Goal: Check status: Check status

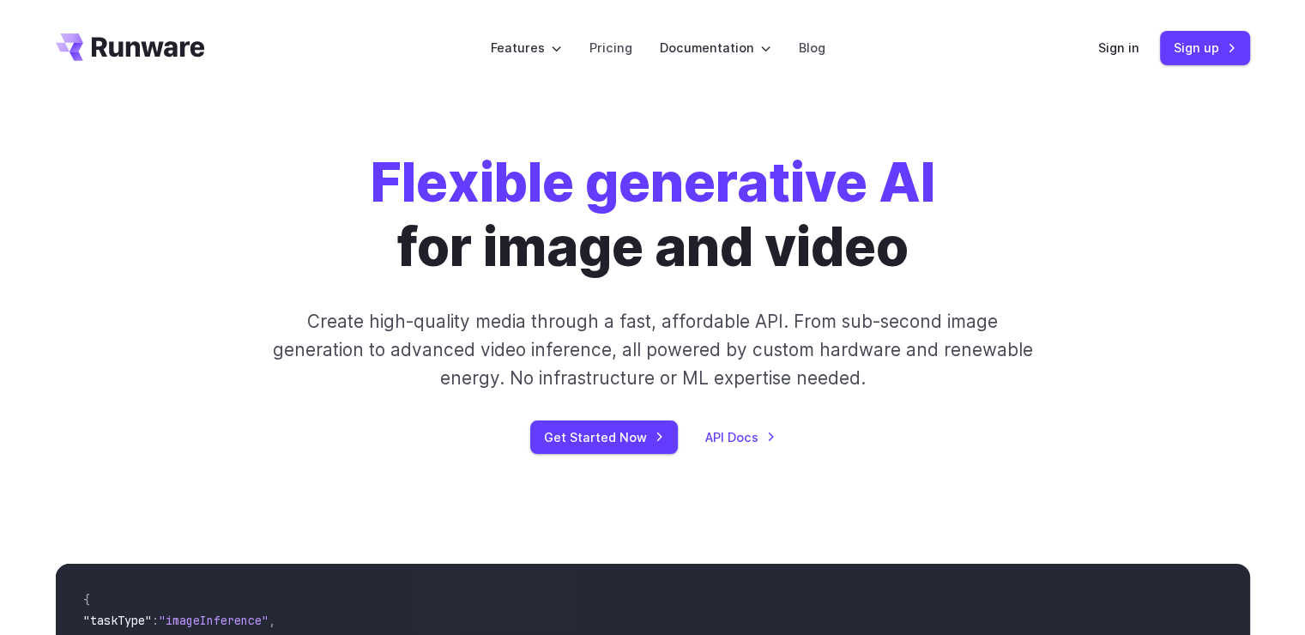
click at [1116, 59] on div "Sign in Sign up" at bounding box center [1174, 47] width 152 height 33
click at [1118, 52] on link "Sign in" at bounding box center [1118, 48] width 41 height 20
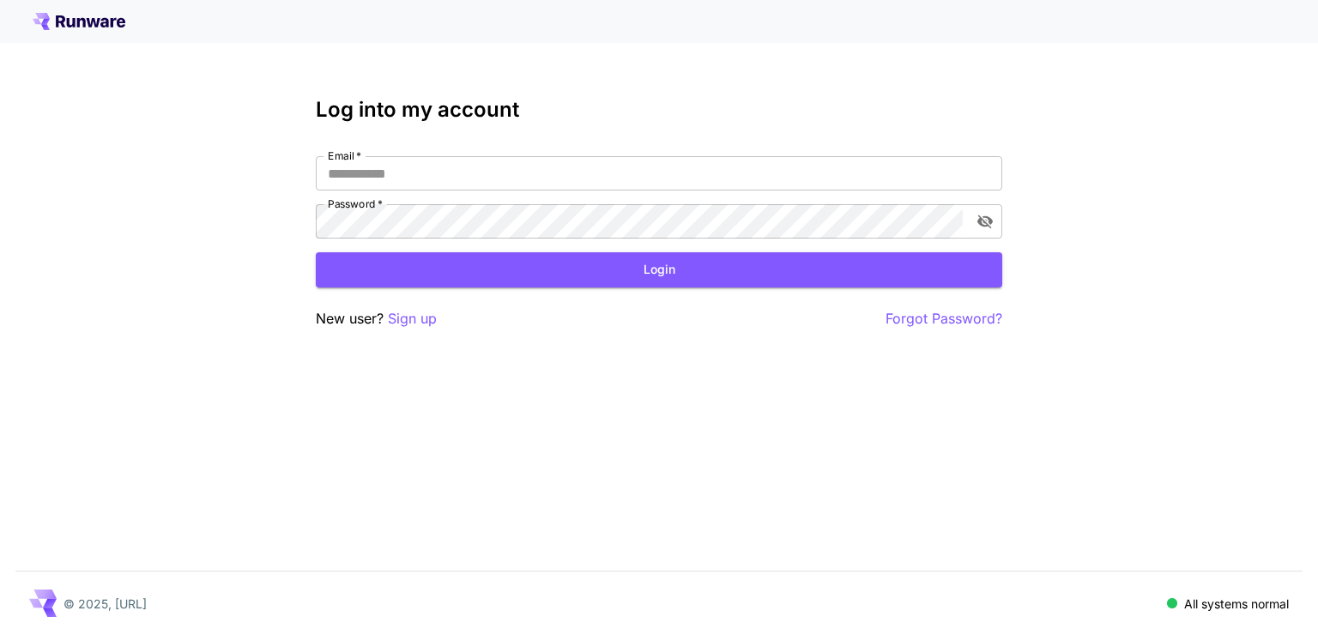
type input "**********"
click at [704, 271] on button "Login" at bounding box center [659, 269] width 686 height 35
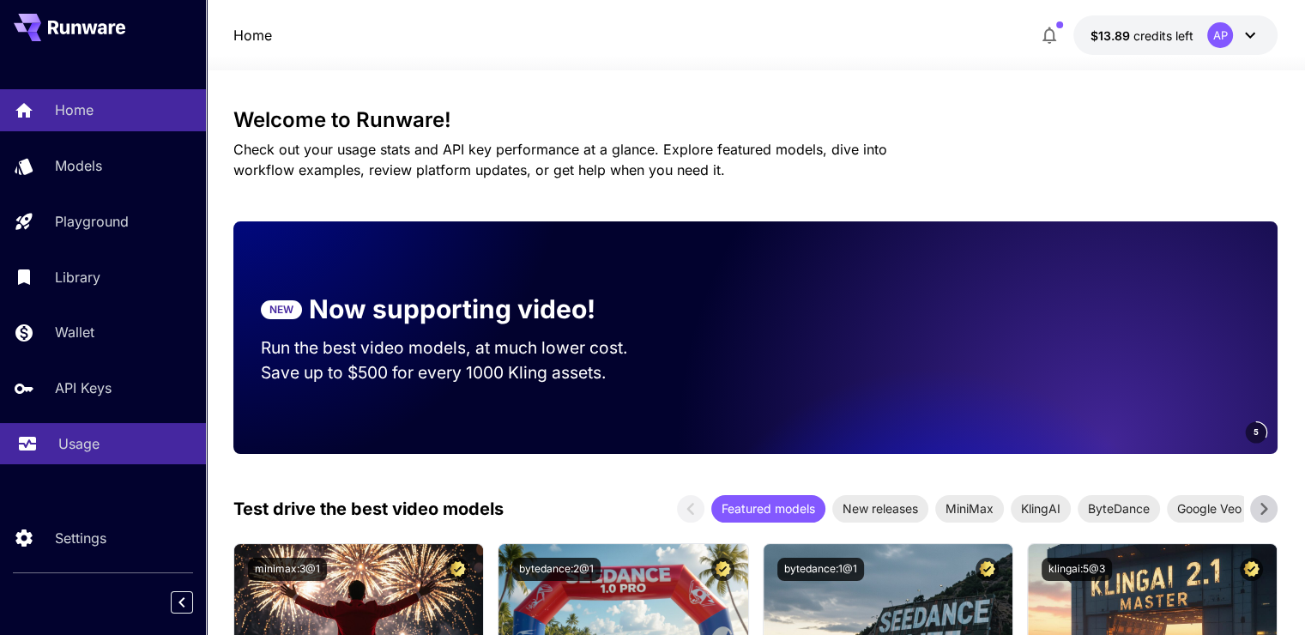
click at [93, 444] on p "Usage" at bounding box center [78, 443] width 41 height 21
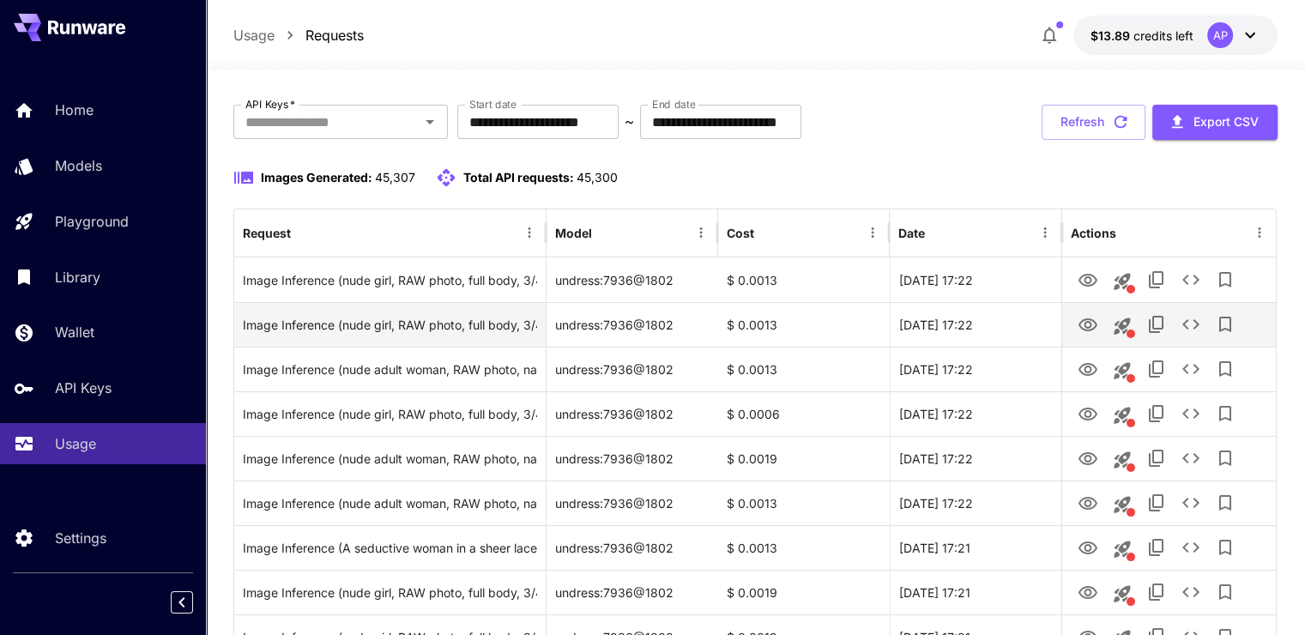
scroll to position [86, 0]
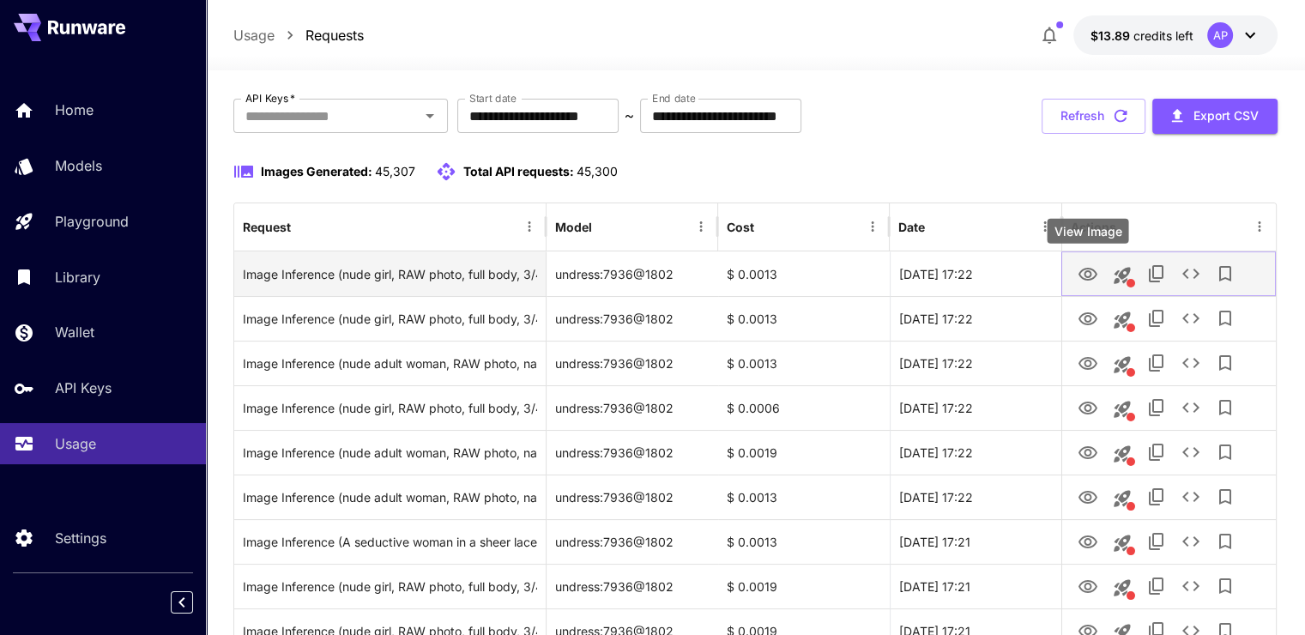
click at [1071, 277] on button "View Image" at bounding box center [1088, 273] width 34 height 35
click at [1095, 264] on icon "View Image" at bounding box center [1088, 274] width 21 height 21
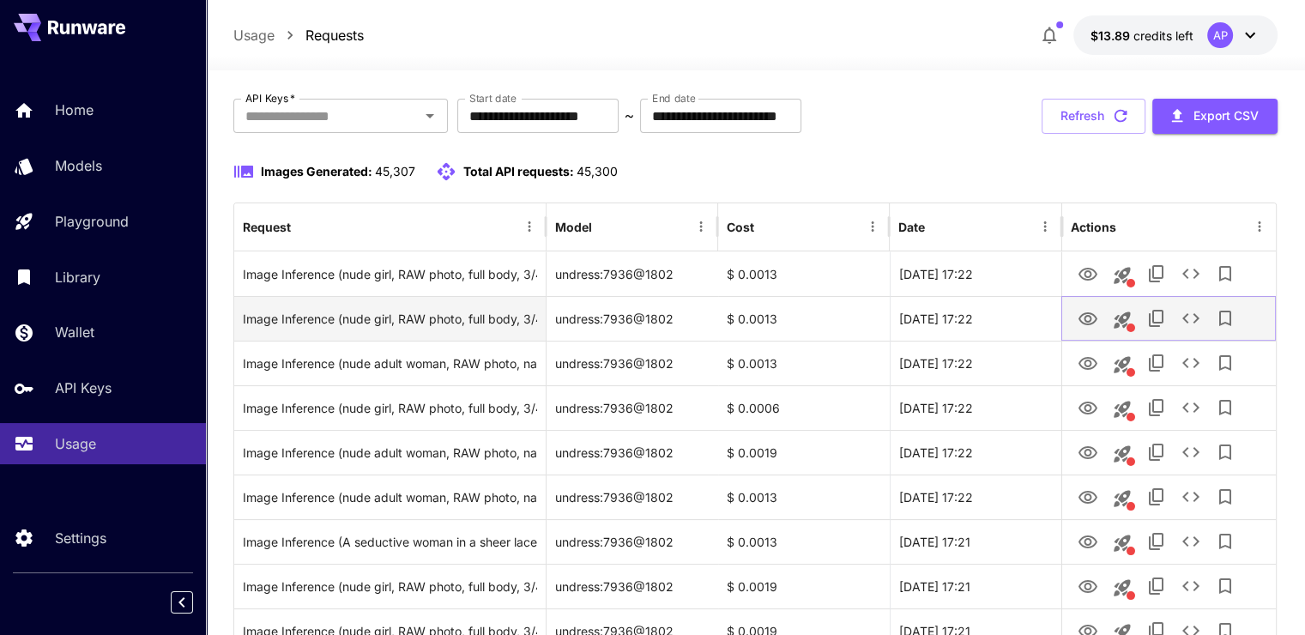
click at [1084, 319] on icon "View Image" at bounding box center [1088, 318] width 19 height 13
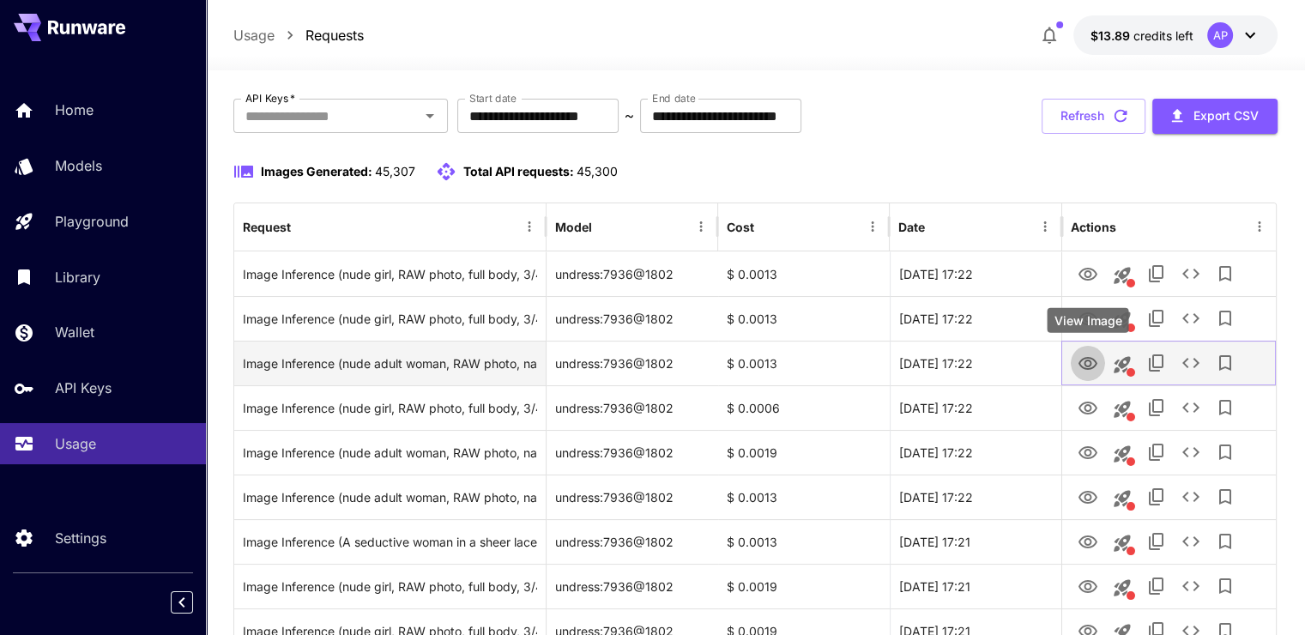
click at [1080, 366] on icon "View Image" at bounding box center [1088, 363] width 19 height 13
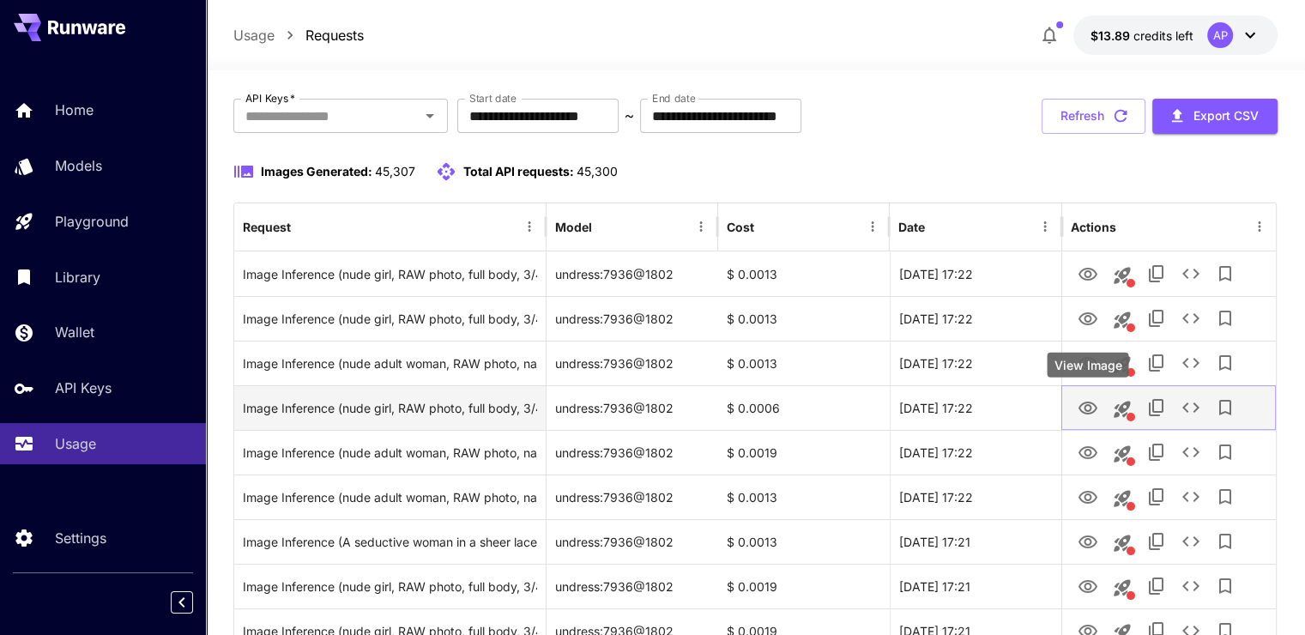
click at [1085, 398] on icon "View Image" at bounding box center [1088, 408] width 21 height 21
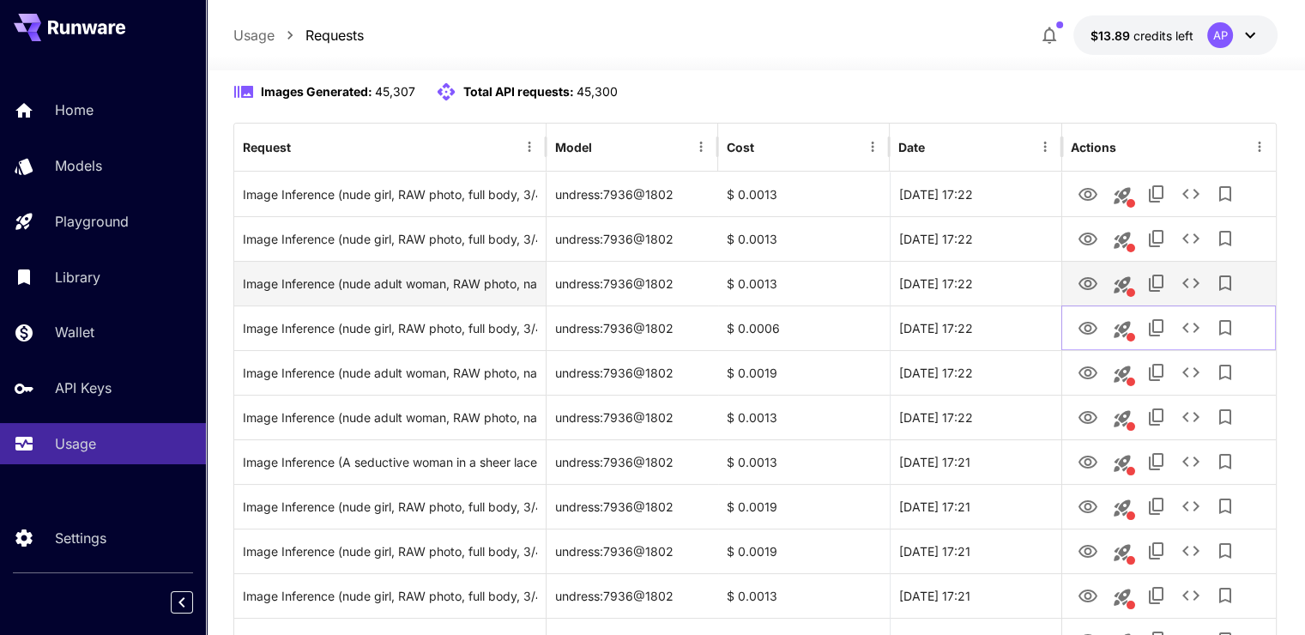
scroll to position [172, 0]
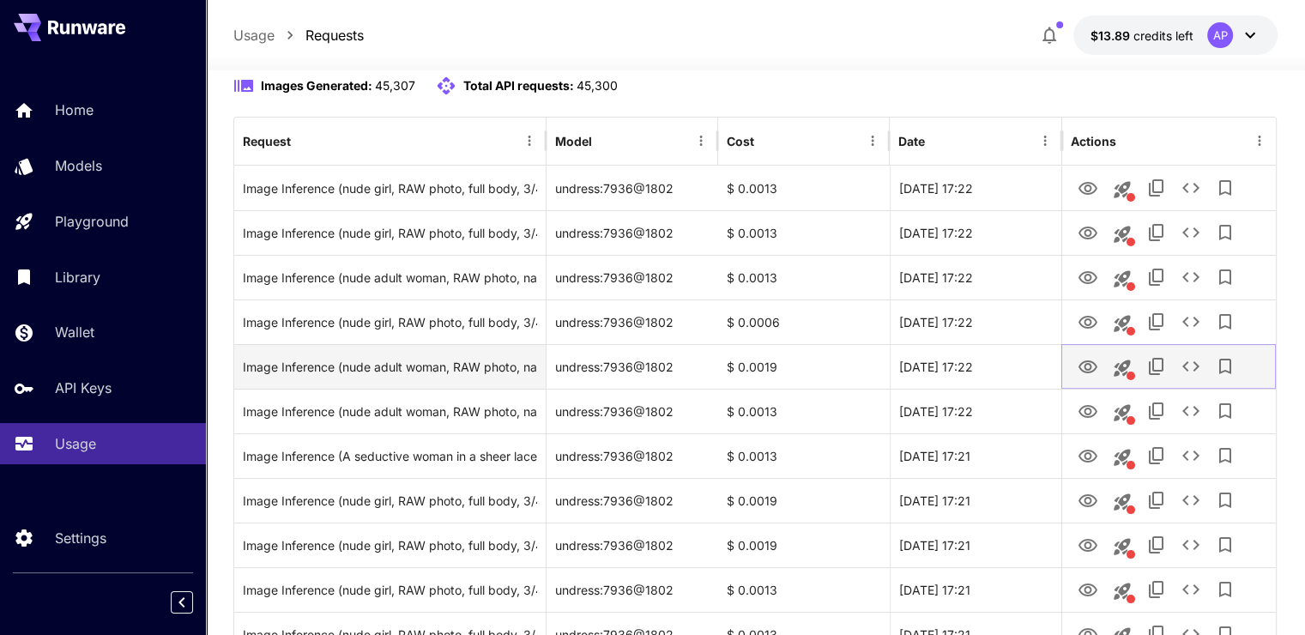
click at [1085, 362] on icon "View Image" at bounding box center [1088, 367] width 21 height 21
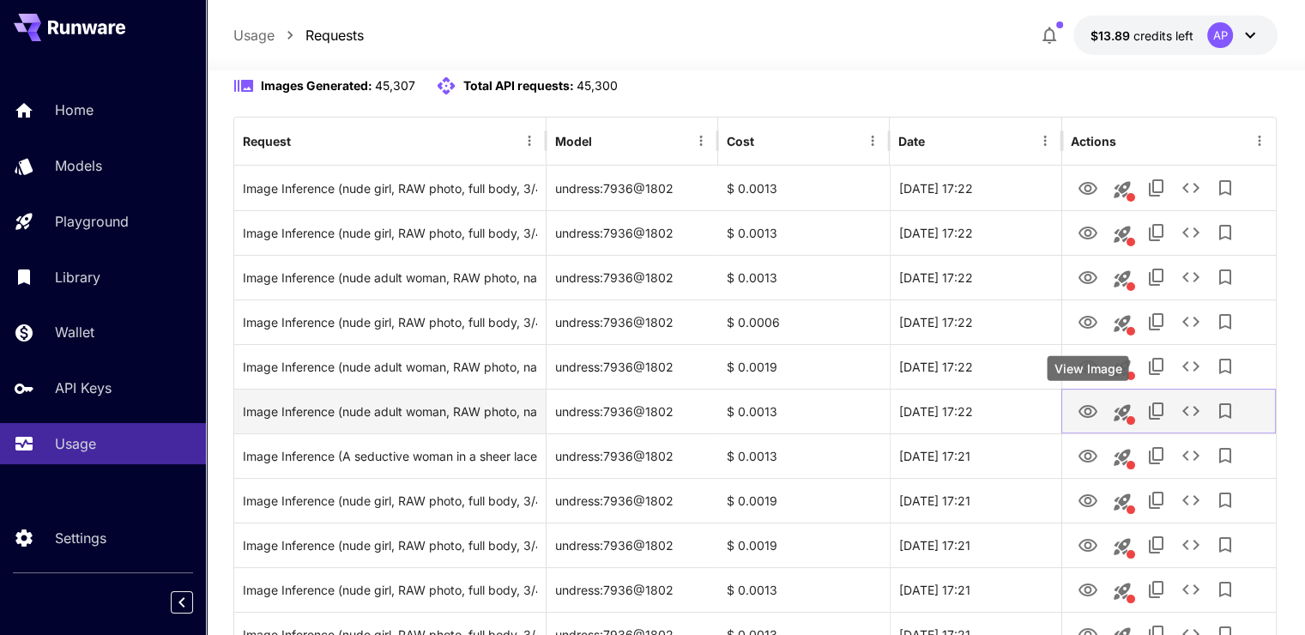
click at [1076, 402] on button "View Image" at bounding box center [1088, 410] width 34 height 35
click at [1085, 408] on icon "View Image" at bounding box center [1088, 412] width 21 height 21
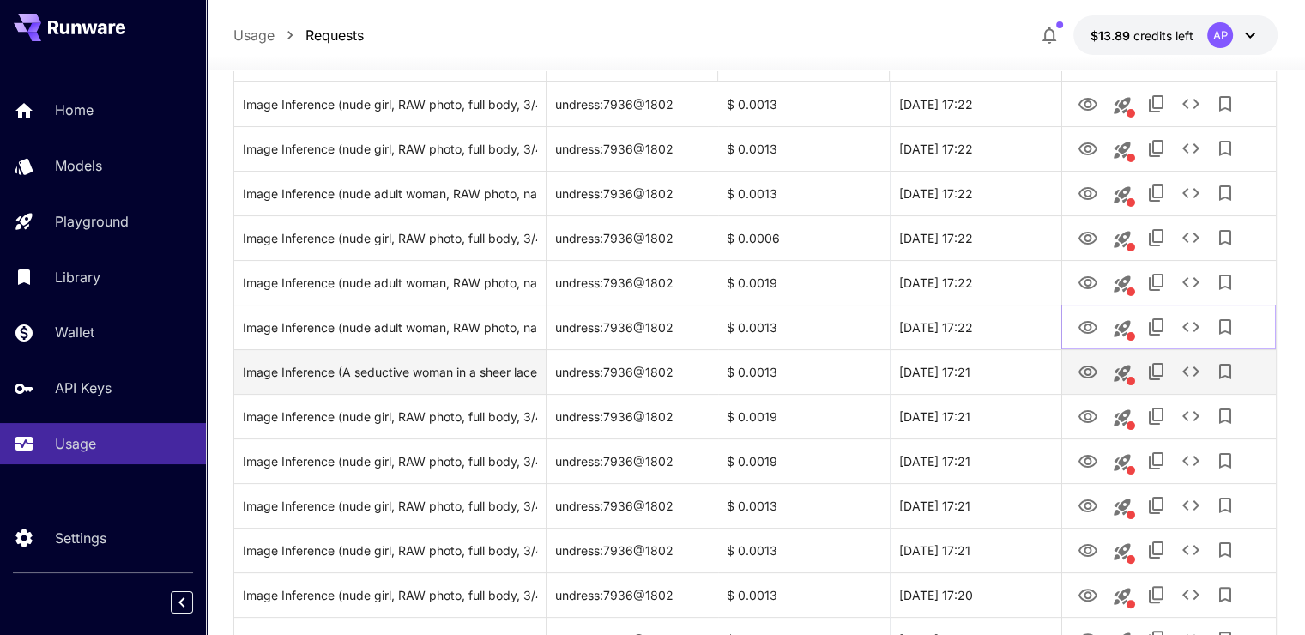
scroll to position [257, 0]
click at [1079, 364] on icon "View Image" at bounding box center [1088, 370] width 21 height 21
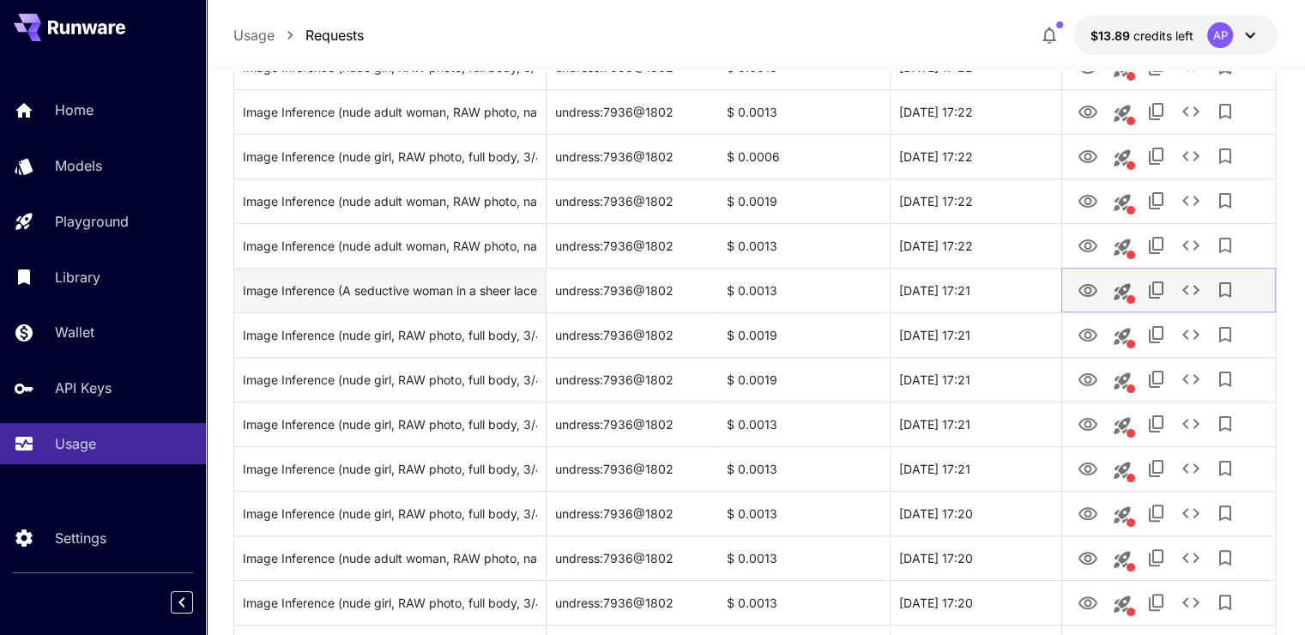
scroll to position [343, 0]
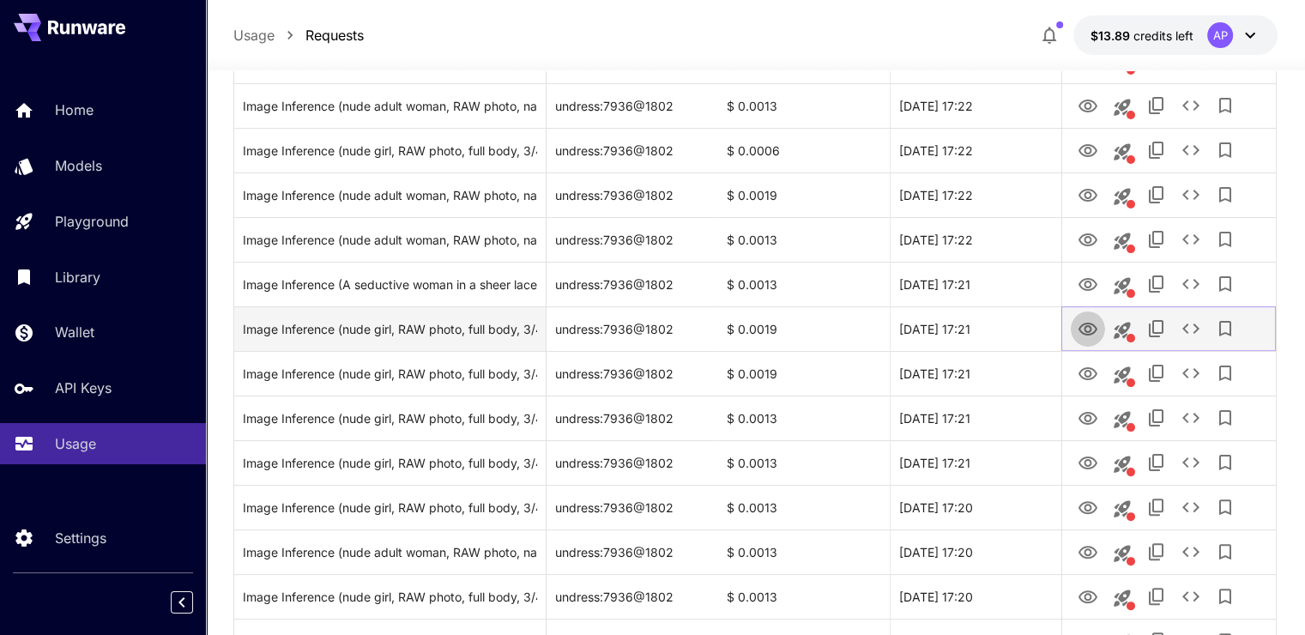
click at [1097, 328] on icon "View Image" at bounding box center [1088, 329] width 21 height 21
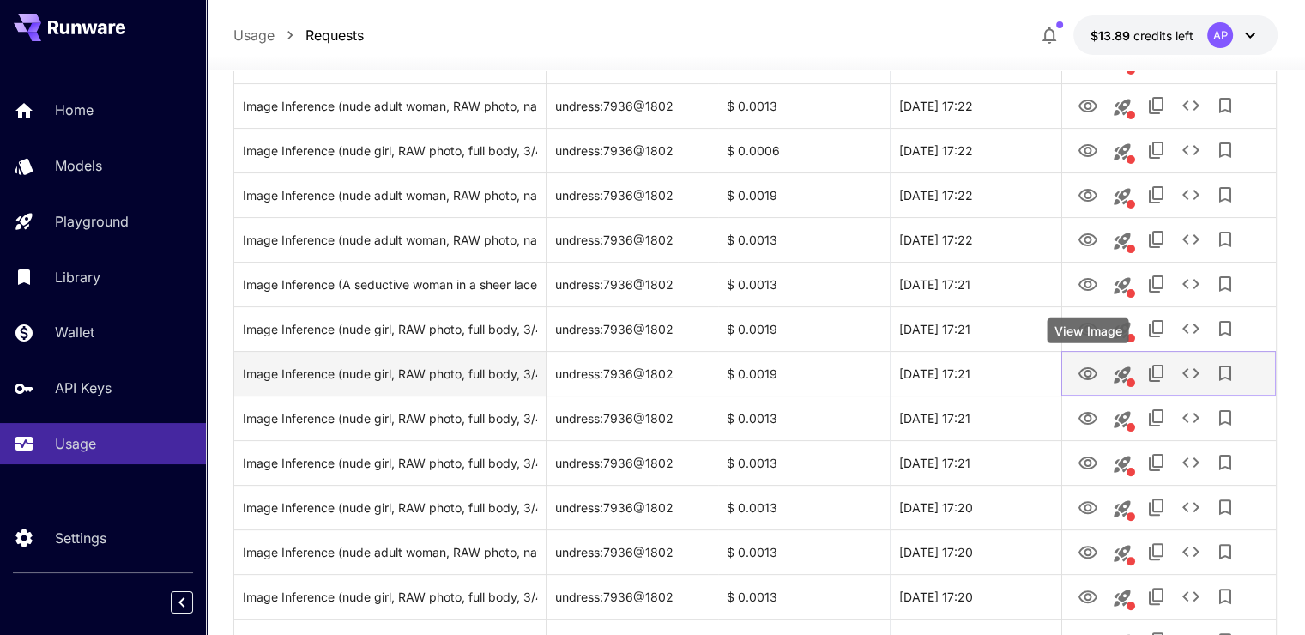
click at [1089, 372] on icon "View Image" at bounding box center [1088, 373] width 19 height 13
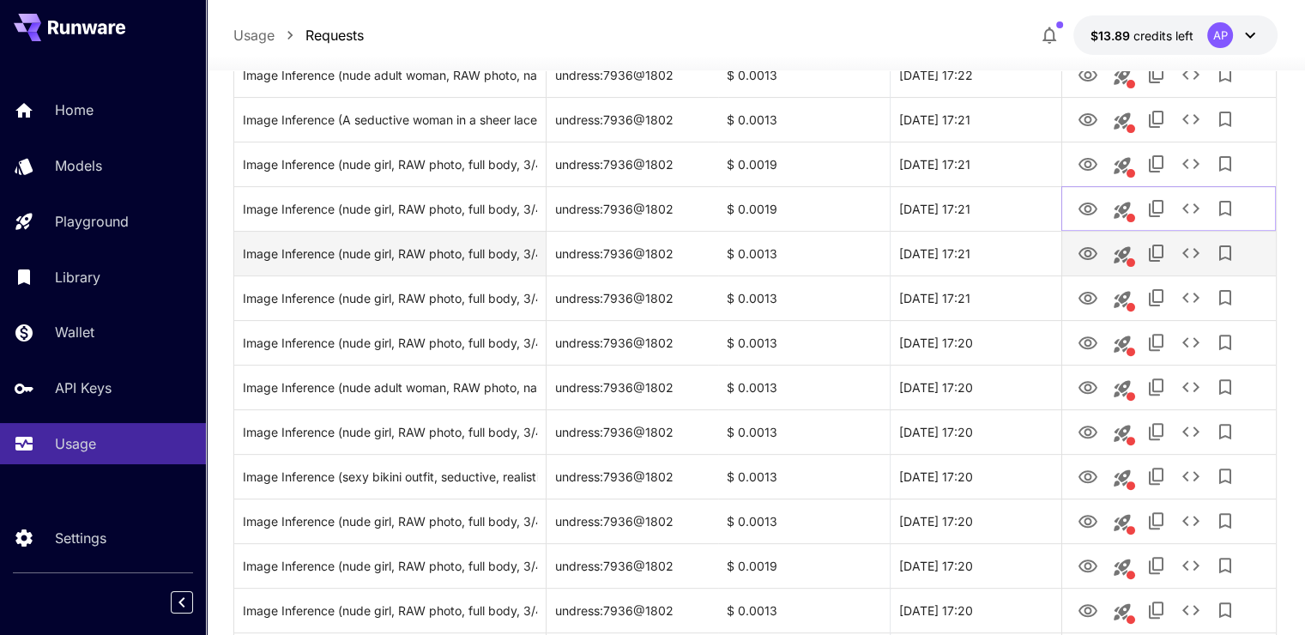
scroll to position [515, 0]
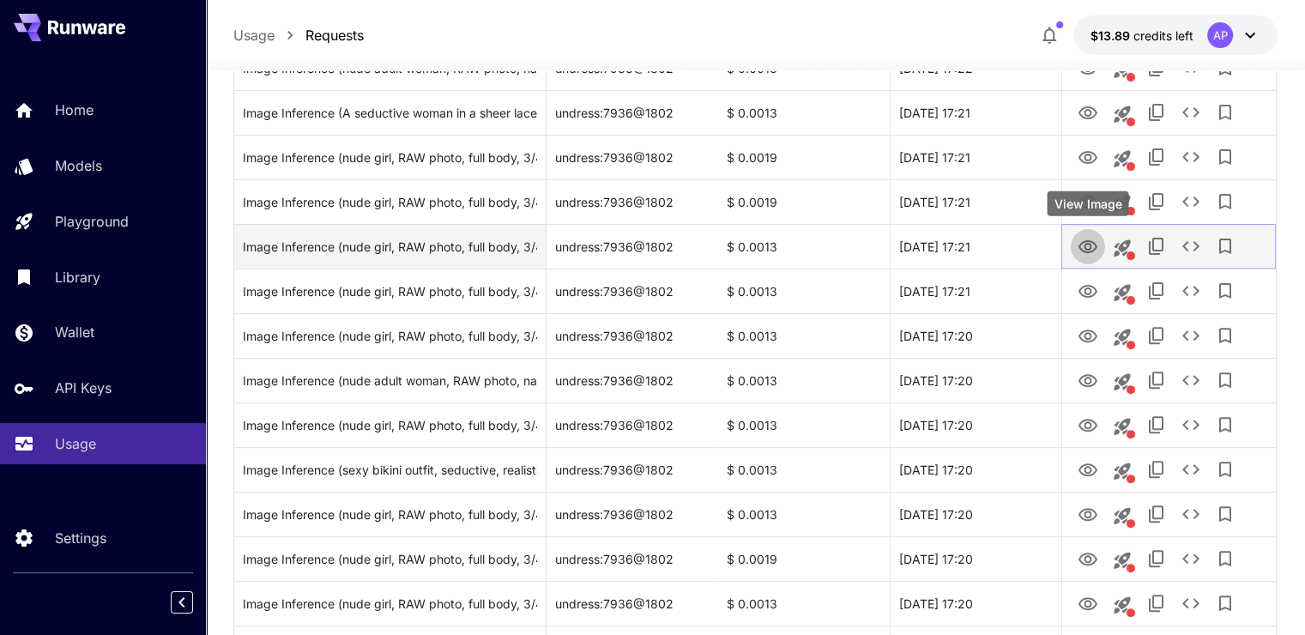
click at [1095, 239] on icon "View Image" at bounding box center [1088, 247] width 21 height 21
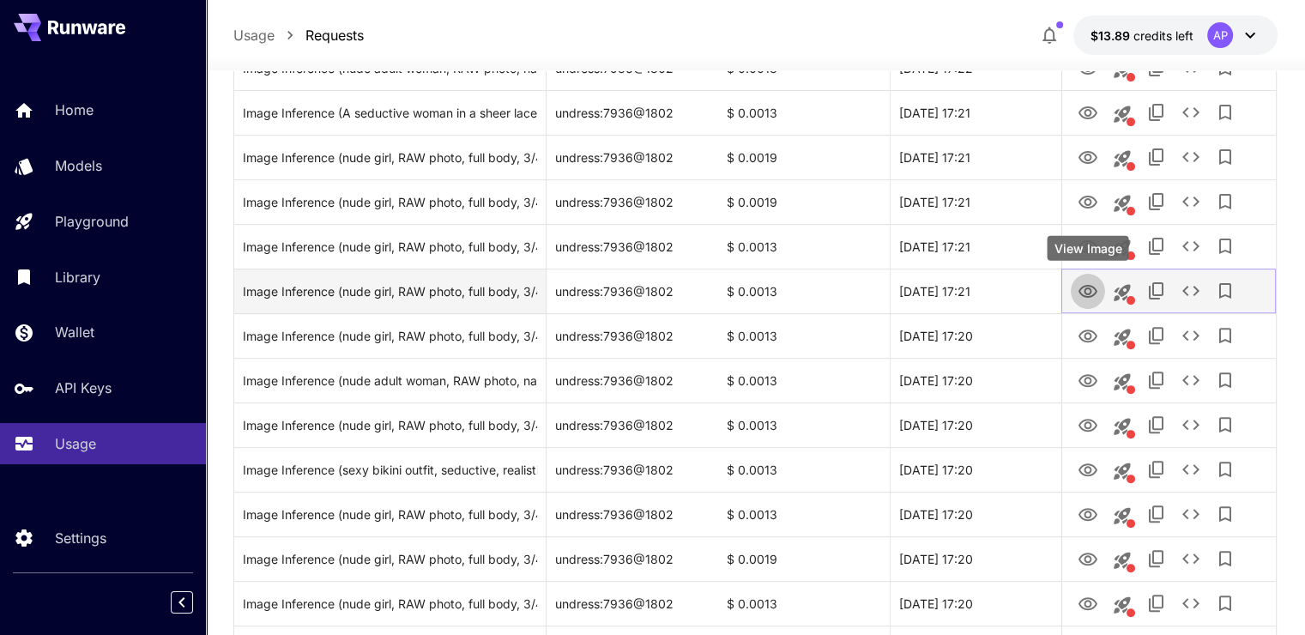
click at [1071, 288] on button "View Image" at bounding box center [1088, 290] width 34 height 35
click at [1092, 295] on icon "View Image" at bounding box center [1088, 291] width 19 height 13
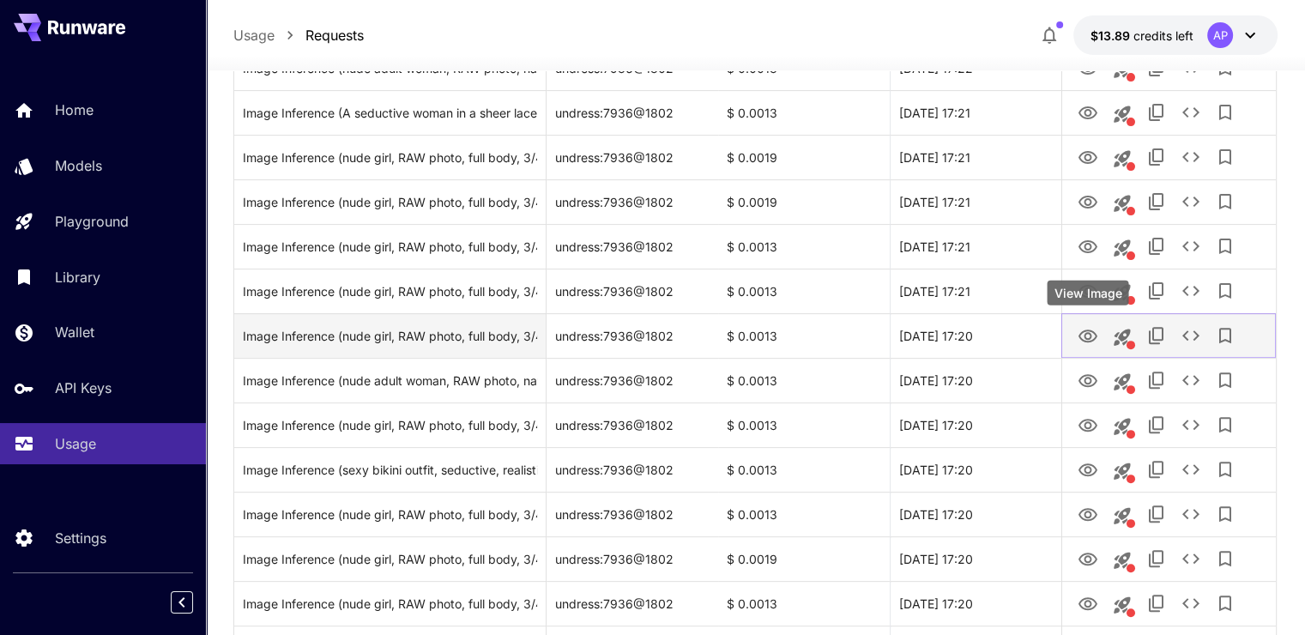
click at [1086, 335] on icon "View Image" at bounding box center [1088, 336] width 21 height 21
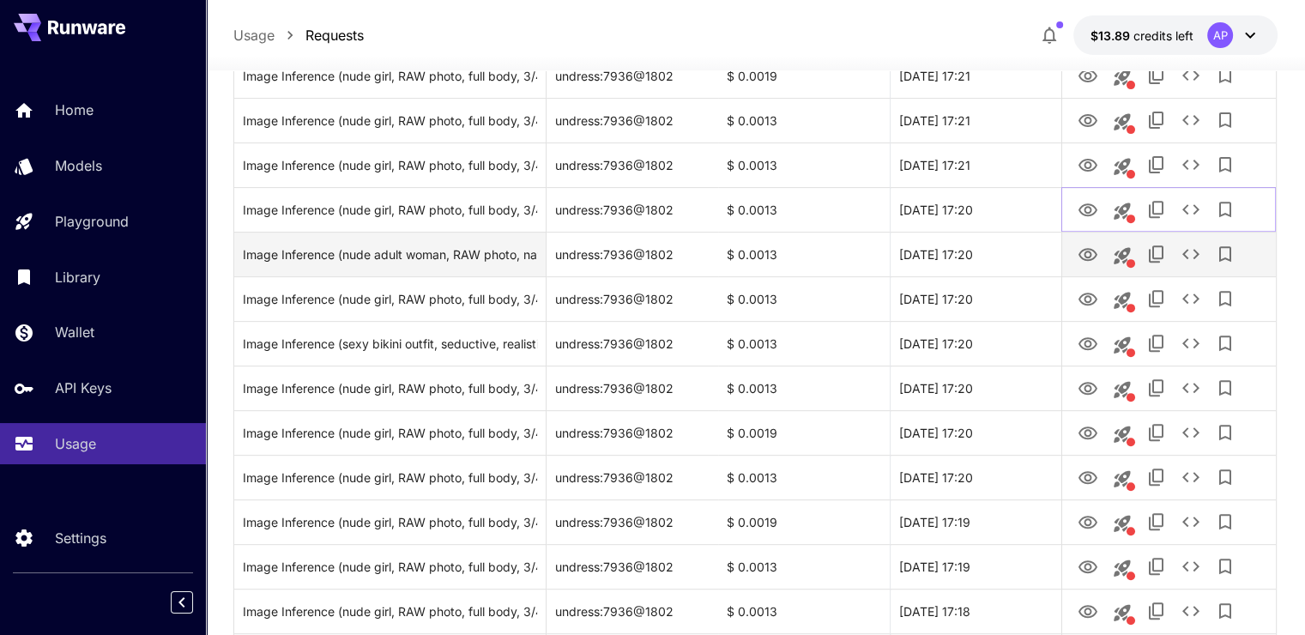
scroll to position [686, 0]
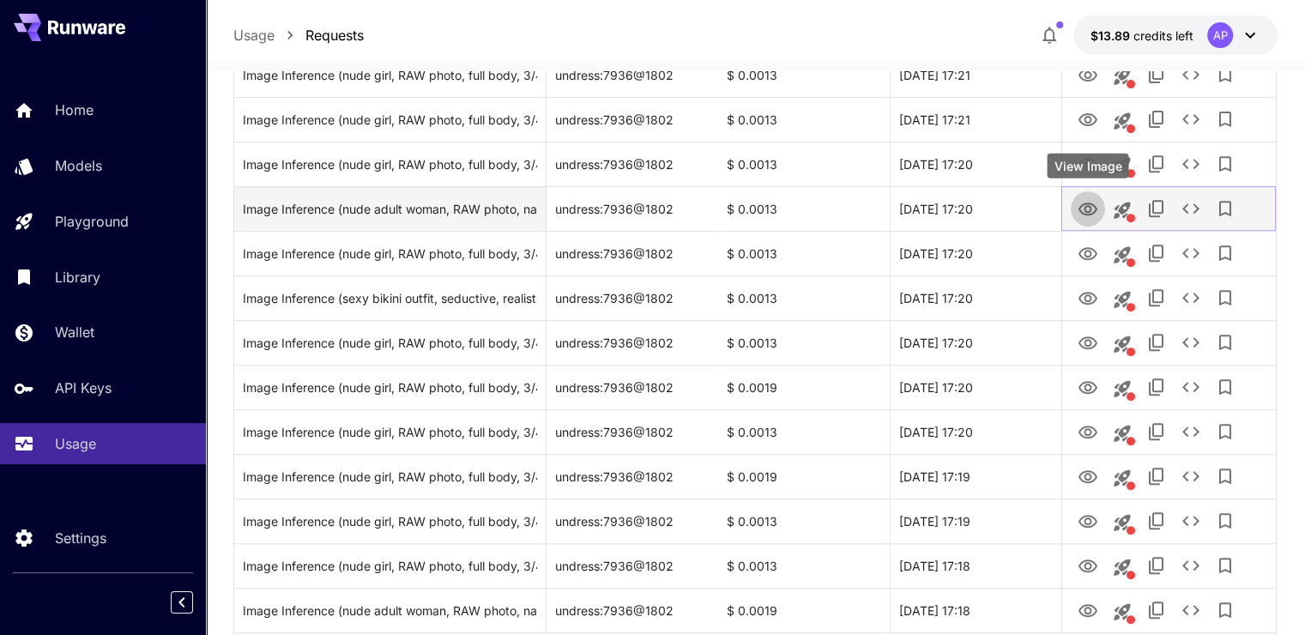
click at [1089, 207] on icon "View Image" at bounding box center [1088, 209] width 19 height 13
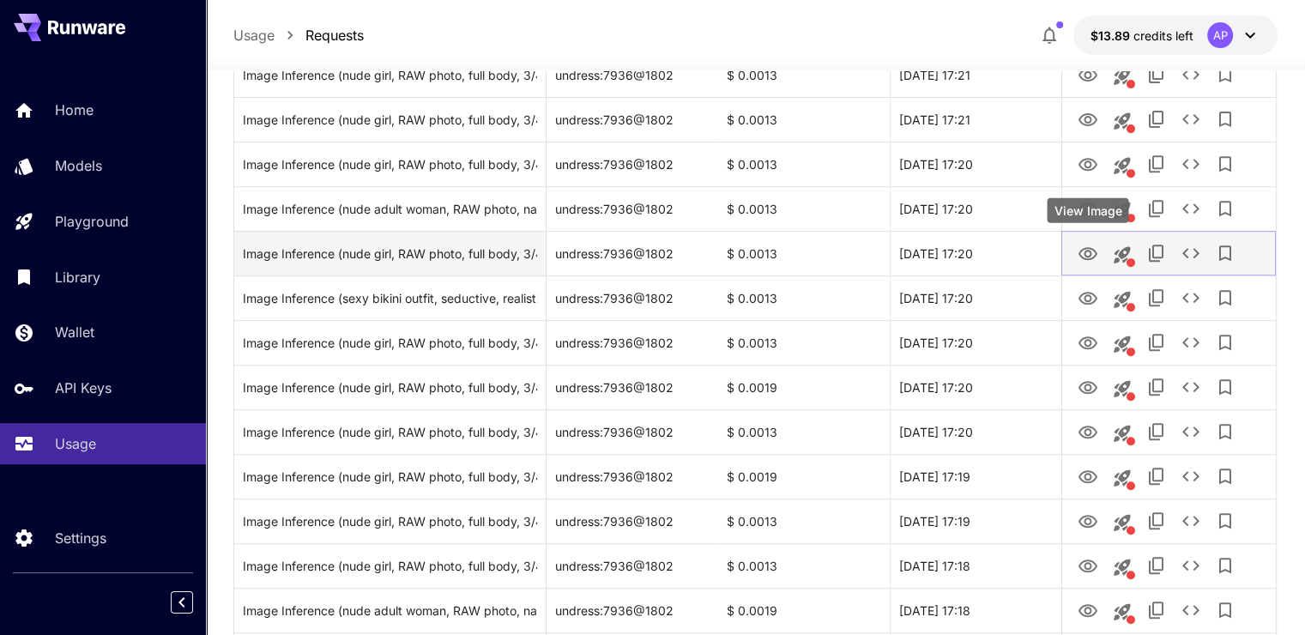
click at [1088, 257] on icon "View Image" at bounding box center [1088, 253] width 19 height 13
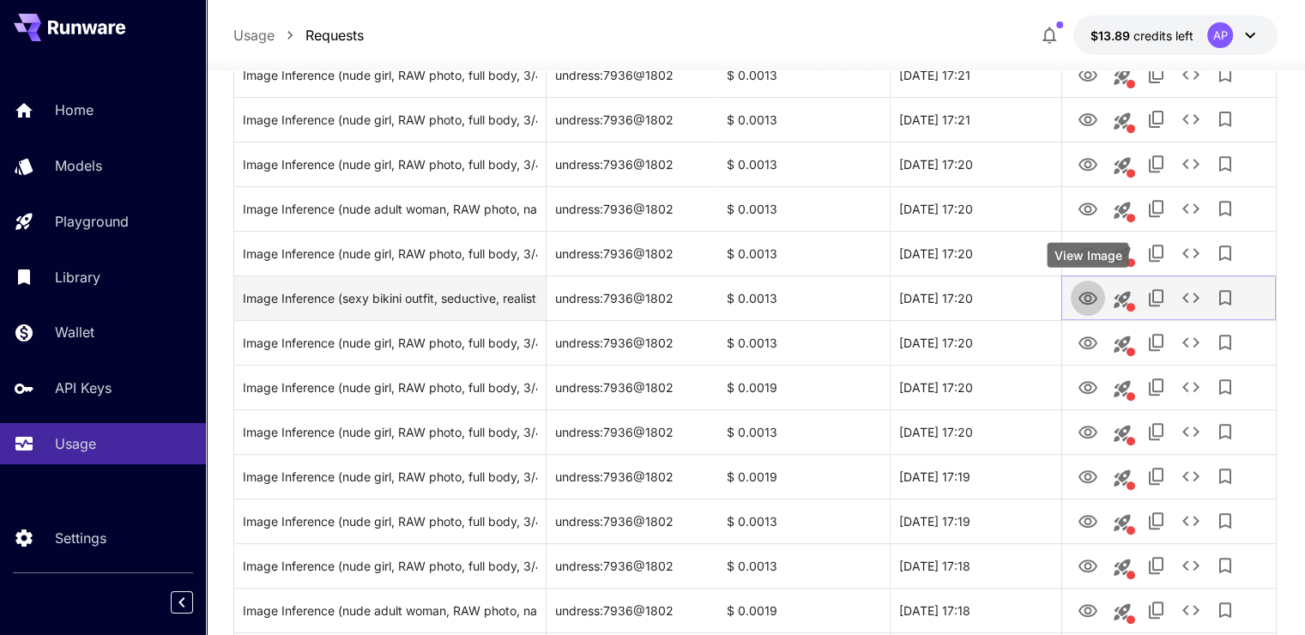
click at [1079, 302] on icon "View Image" at bounding box center [1088, 298] width 21 height 21
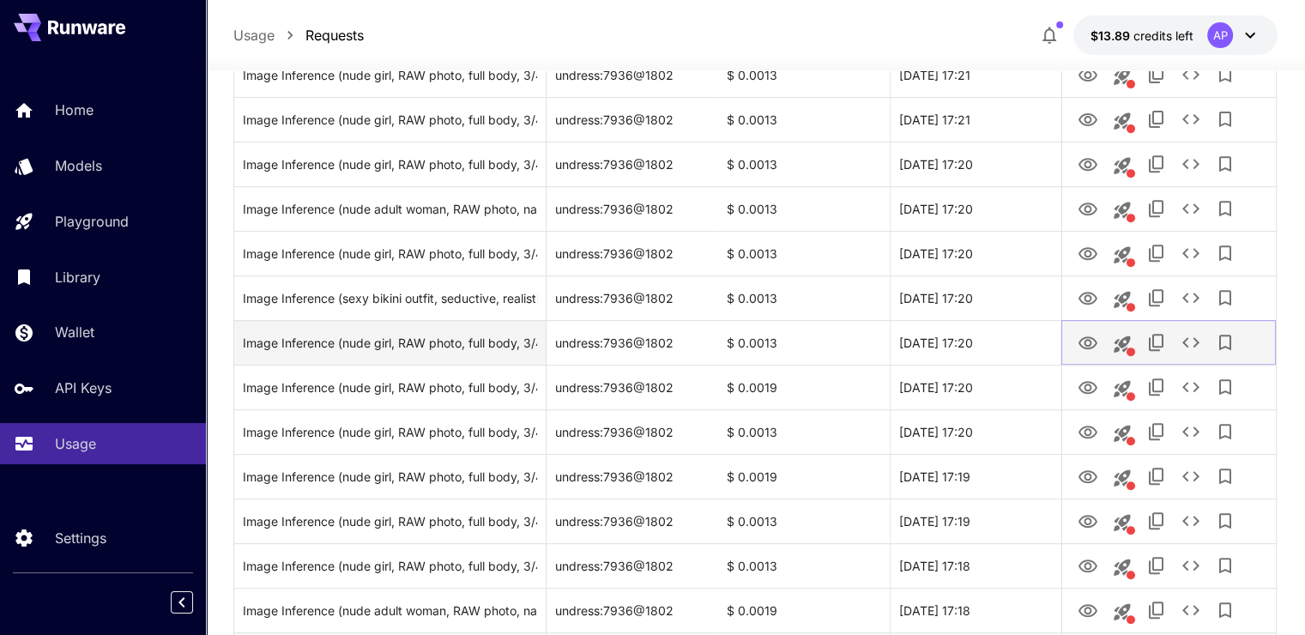
click at [1088, 344] on icon "View Image" at bounding box center [1088, 342] width 19 height 13
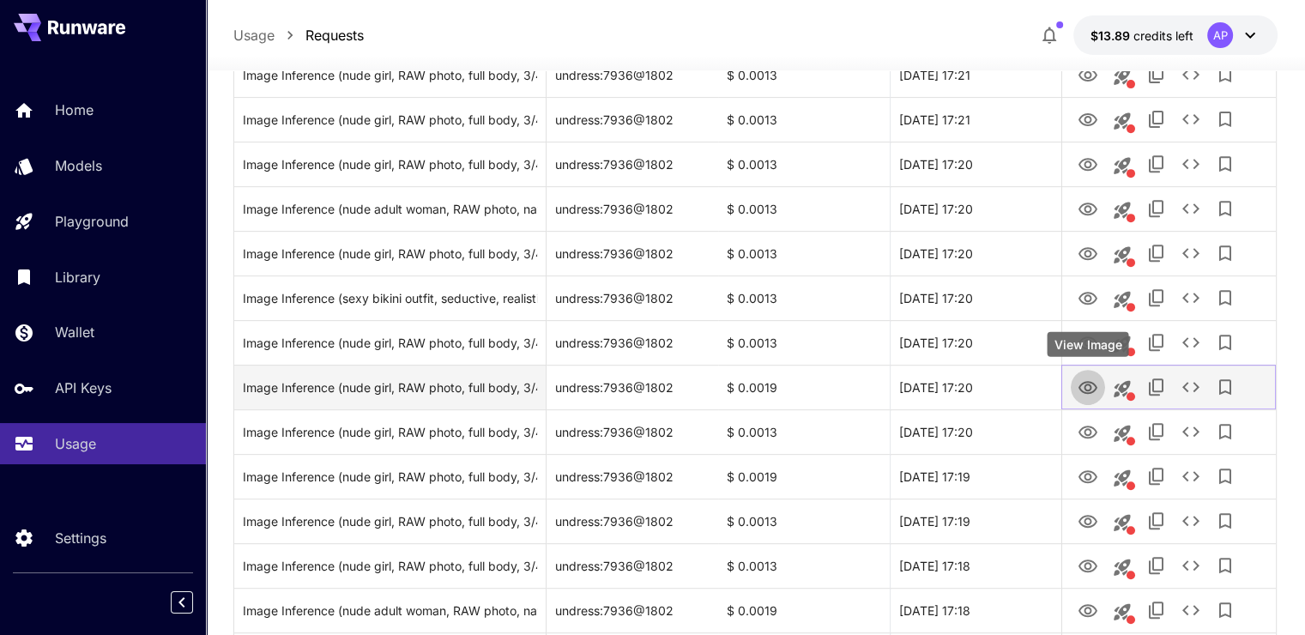
click at [1095, 395] on icon "View Image" at bounding box center [1088, 388] width 21 height 21
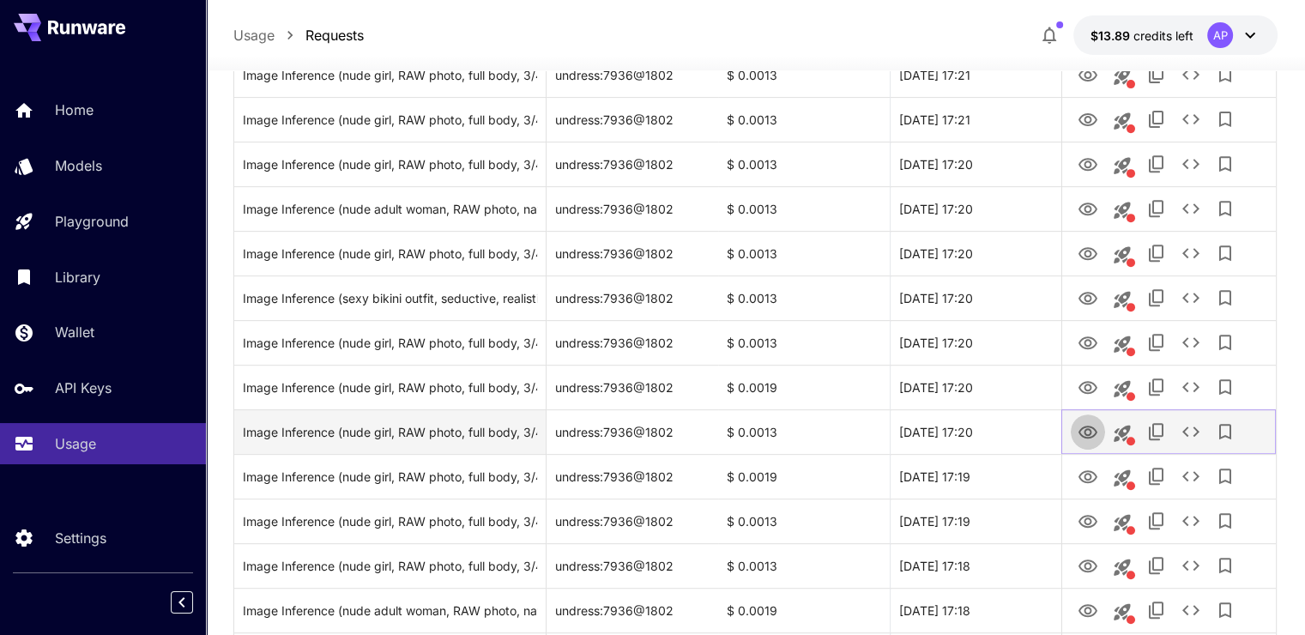
click at [1081, 437] on icon "View Image" at bounding box center [1088, 432] width 21 height 21
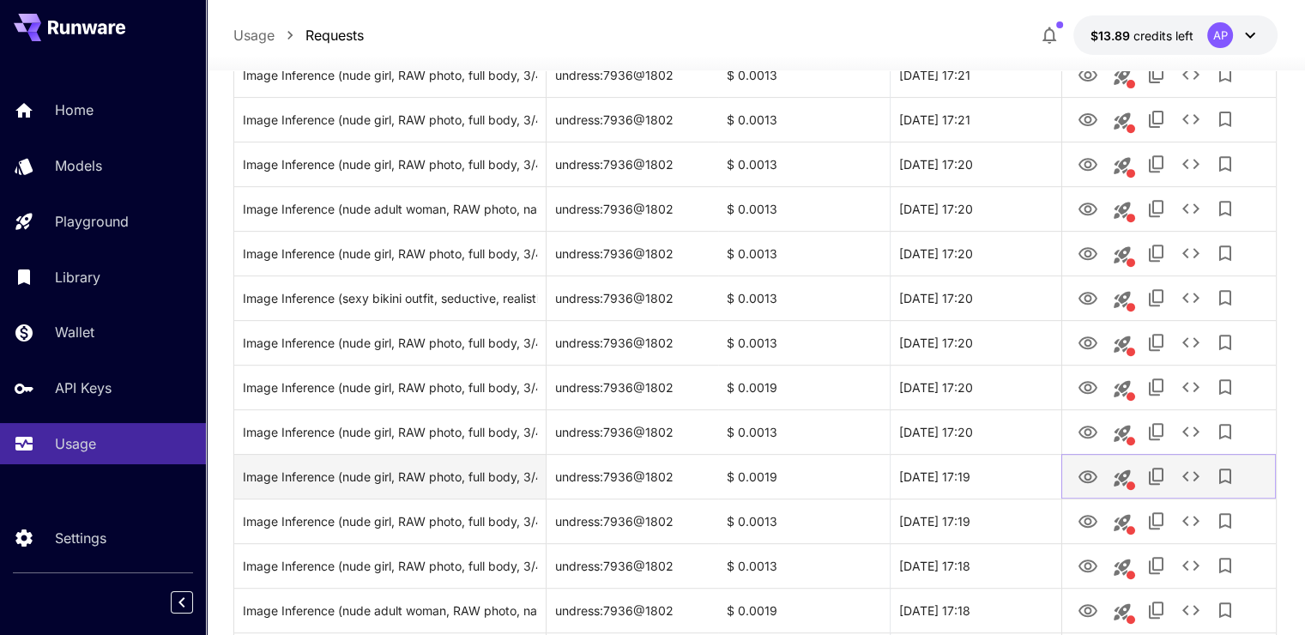
click at [1092, 474] on icon "View Image" at bounding box center [1088, 477] width 21 height 21
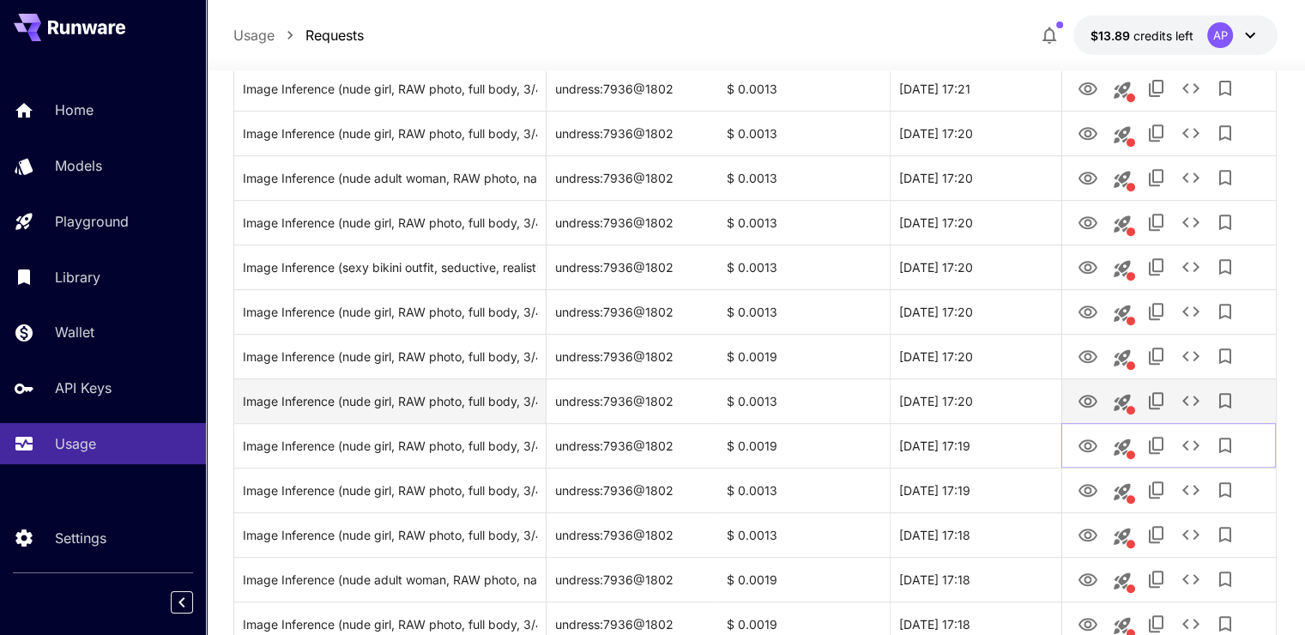
scroll to position [772, 0]
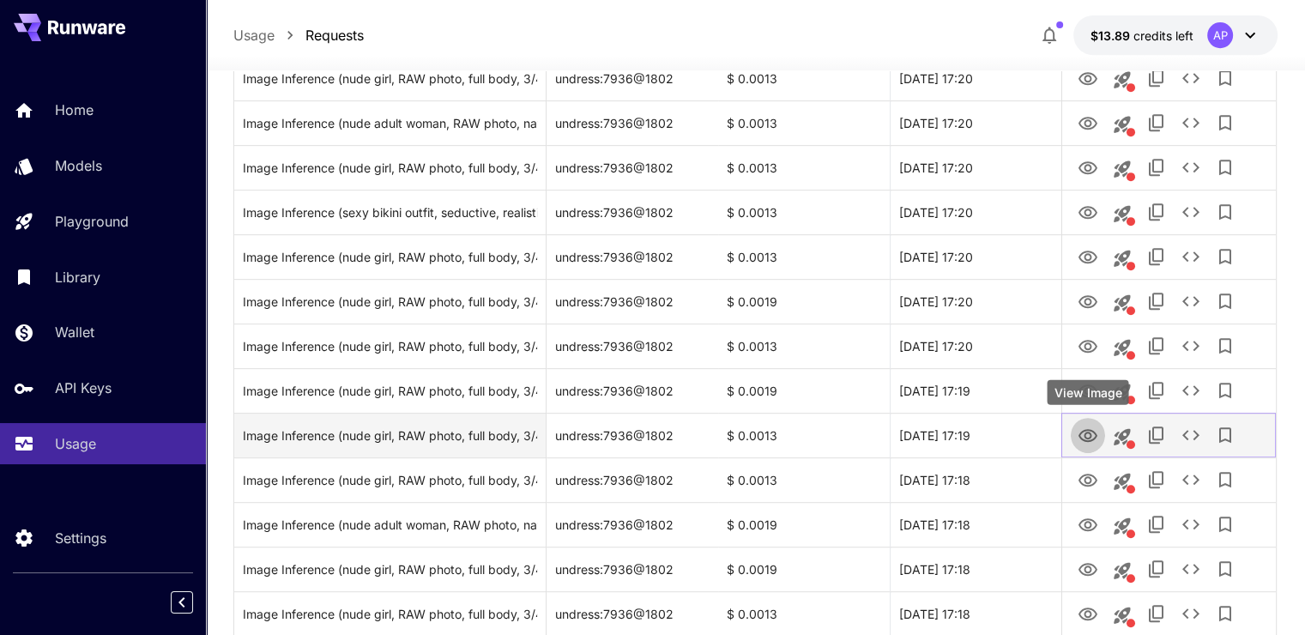
click at [1084, 440] on icon "View Image" at bounding box center [1088, 435] width 19 height 13
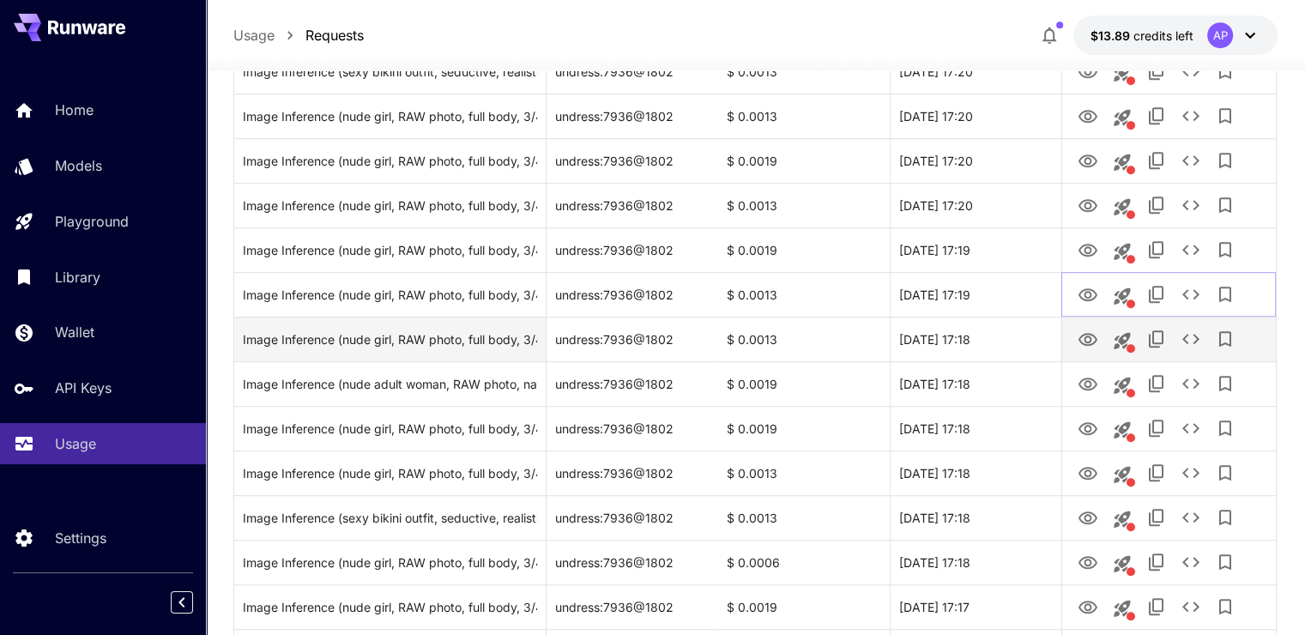
scroll to position [944, 0]
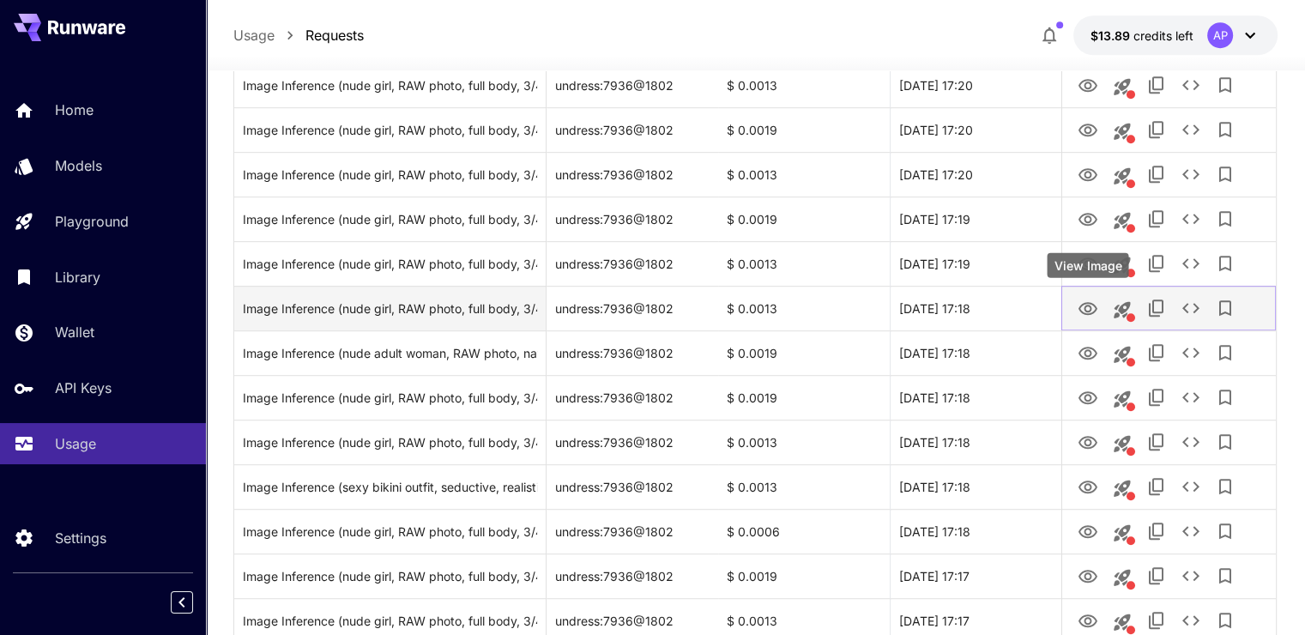
click at [1092, 317] on icon "View Image" at bounding box center [1088, 309] width 21 height 21
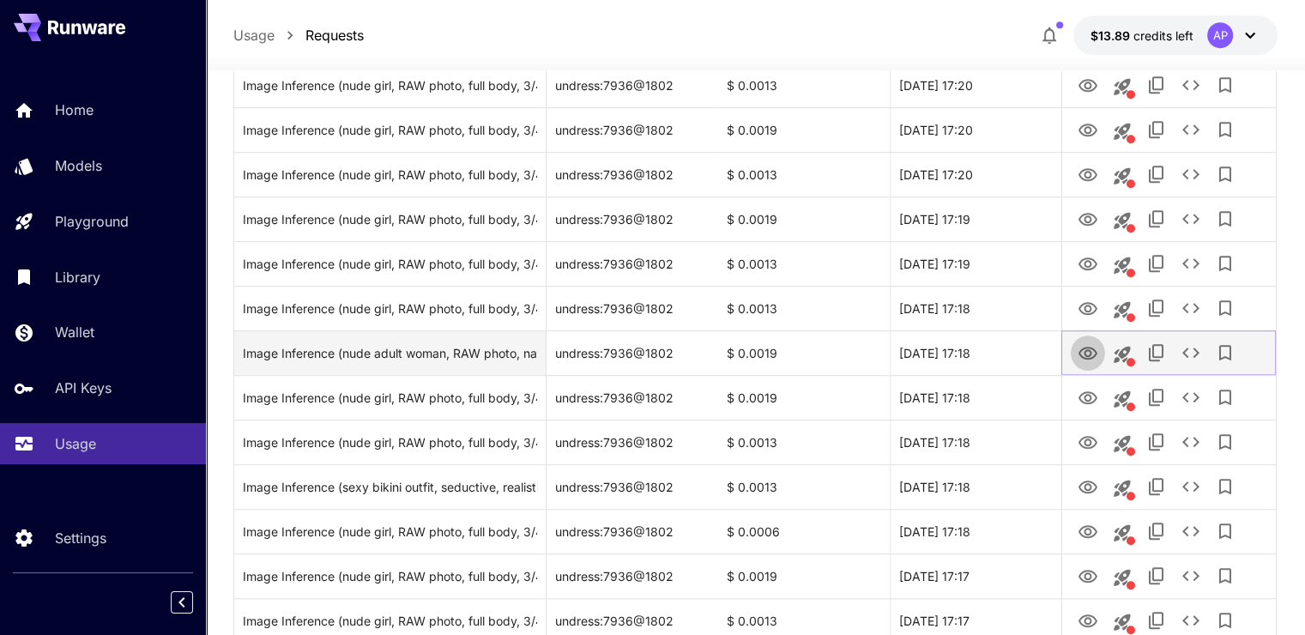
click at [1082, 364] on button "View Image" at bounding box center [1088, 352] width 34 height 35
click at [1084, 354] on icon "View Image" at bounding box center [1088, 353] width 21 height 21
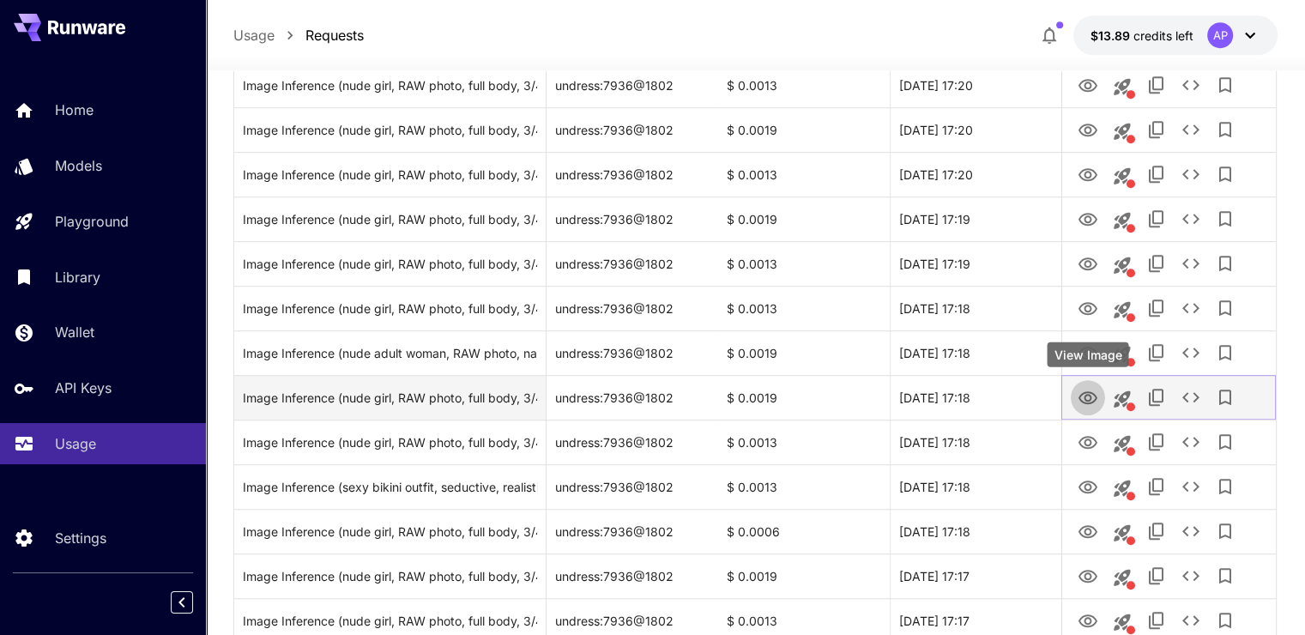
click at [1085, 396] on icon "View Image" at bounding box center [1088, 397] width 19 height 13
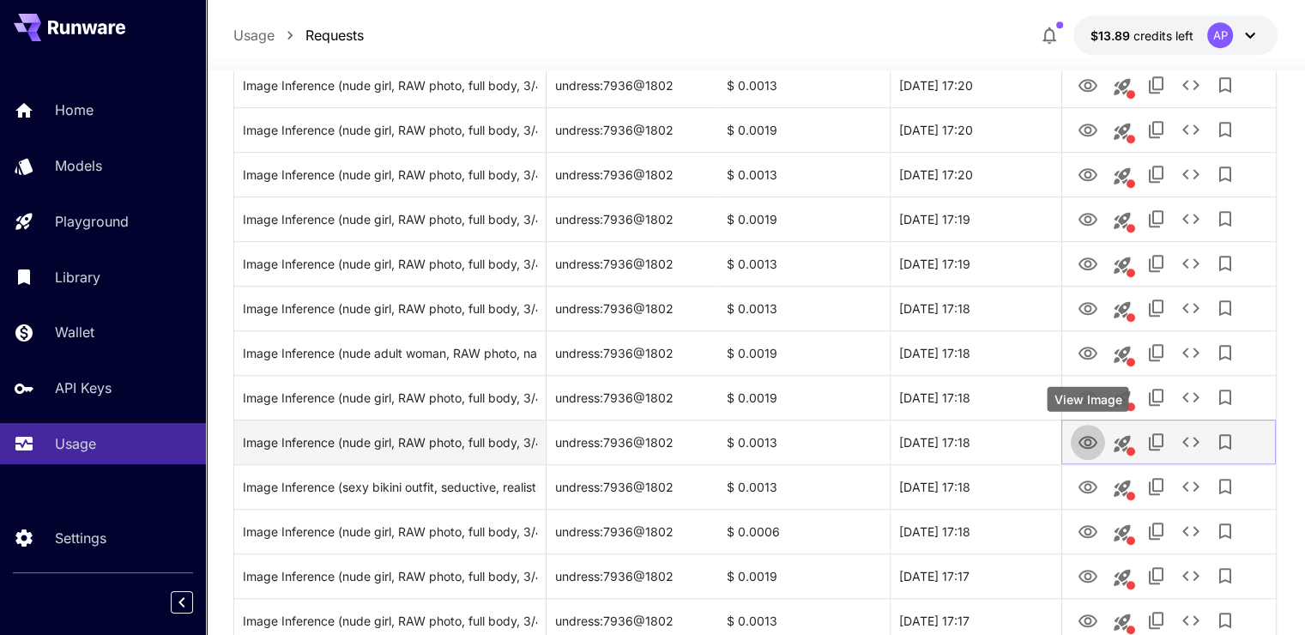
click at [1083, 437] on icon "View Image" at bounding box center [1088, 442] width 19 height 13
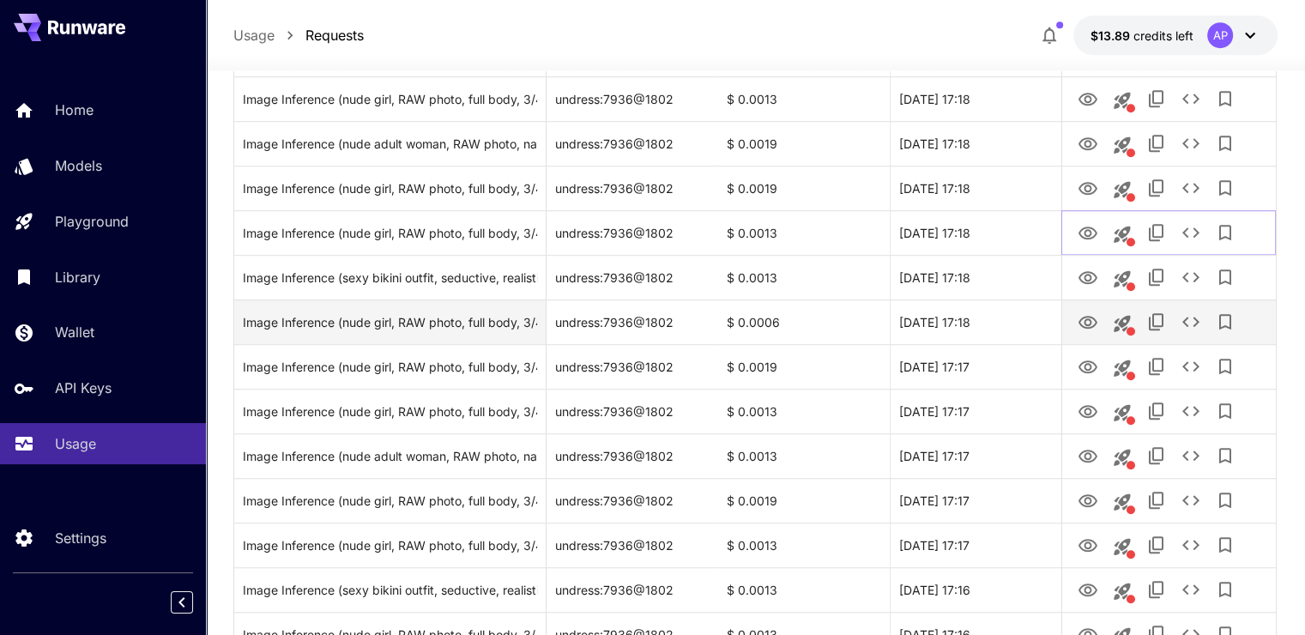
scroll to position [1201, 0]
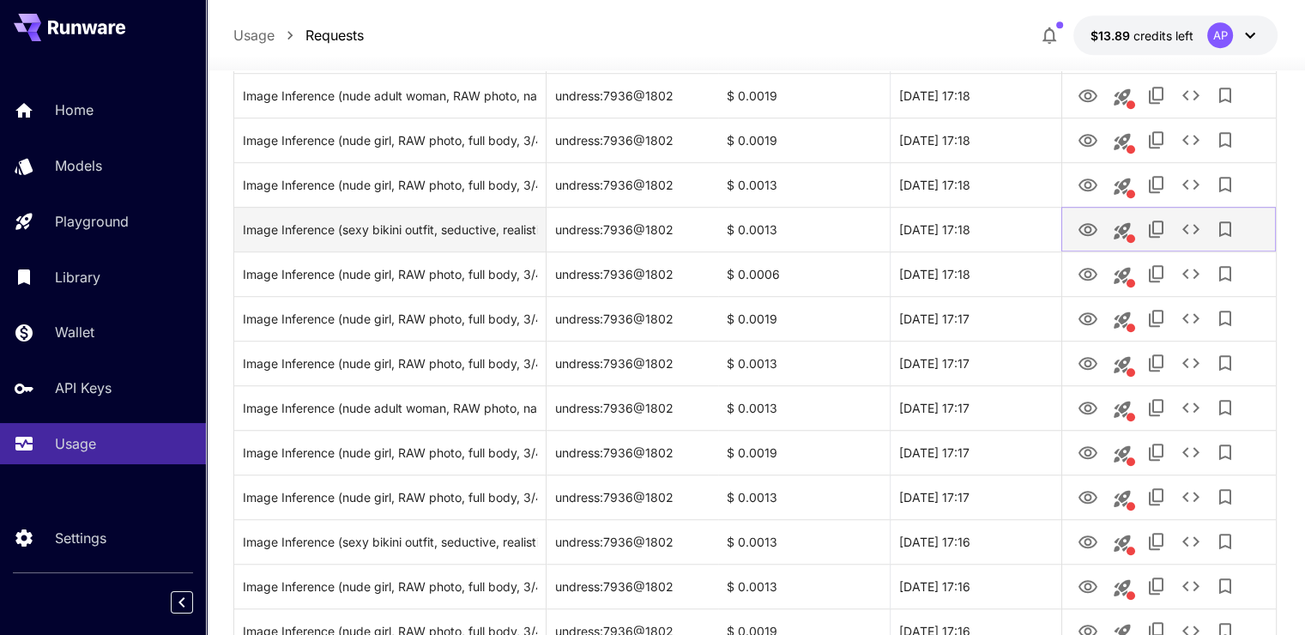
click at [1090, 240] on button "View Image" at bounding box center [1088, 228] width 34 height 35
click at [1078, 233] on icon "View Image" at bounding box center [1088, 230] width 21 height 21
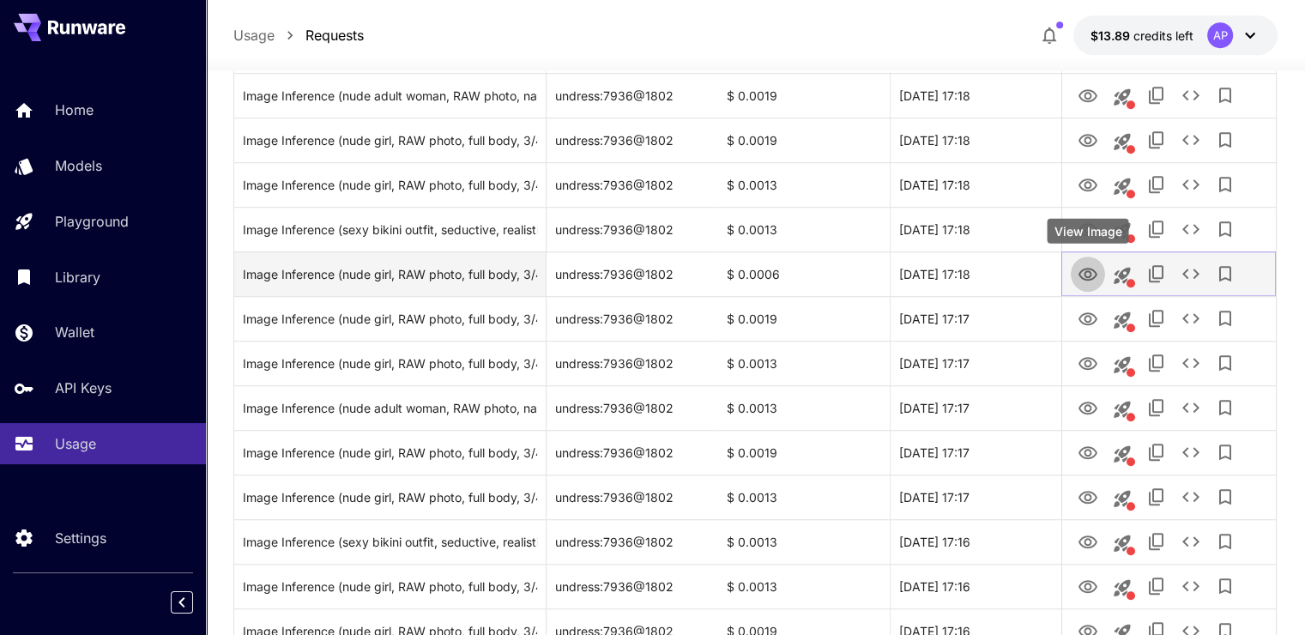
click at [1092, 282] on icon "View Image" at bounding box center [1088, 274] width 21 height 21
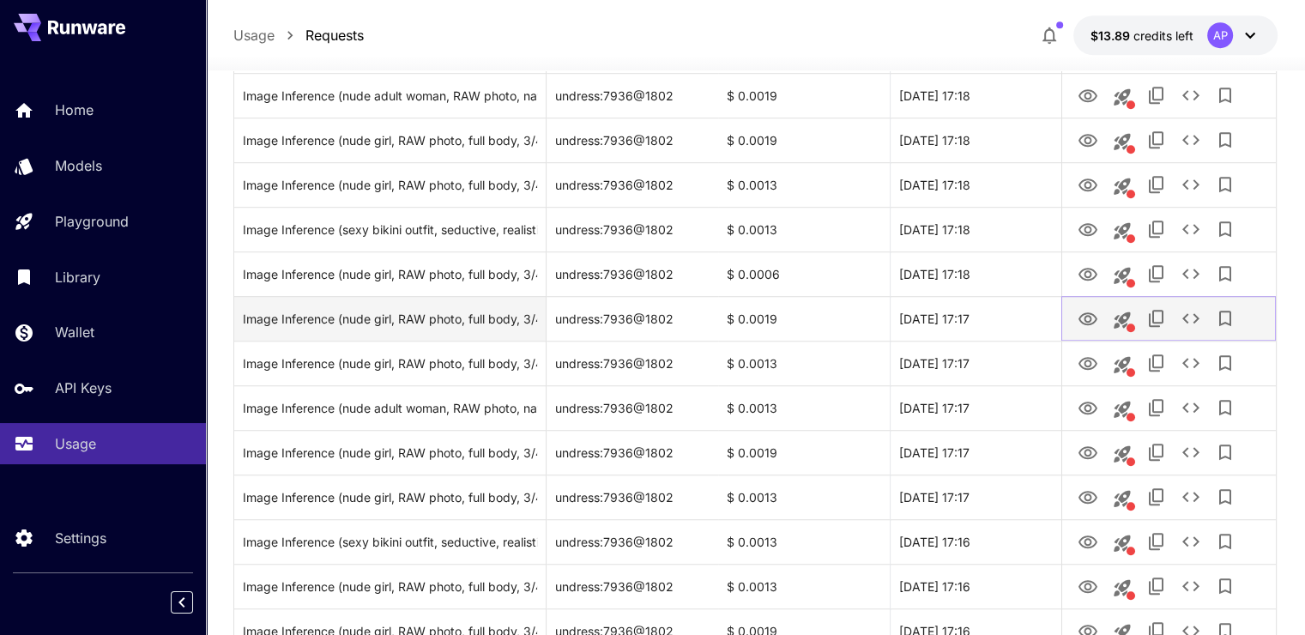
click at [1081, 317] on icon "View Image" at bounding box center [1088, 319] width 21 height 21
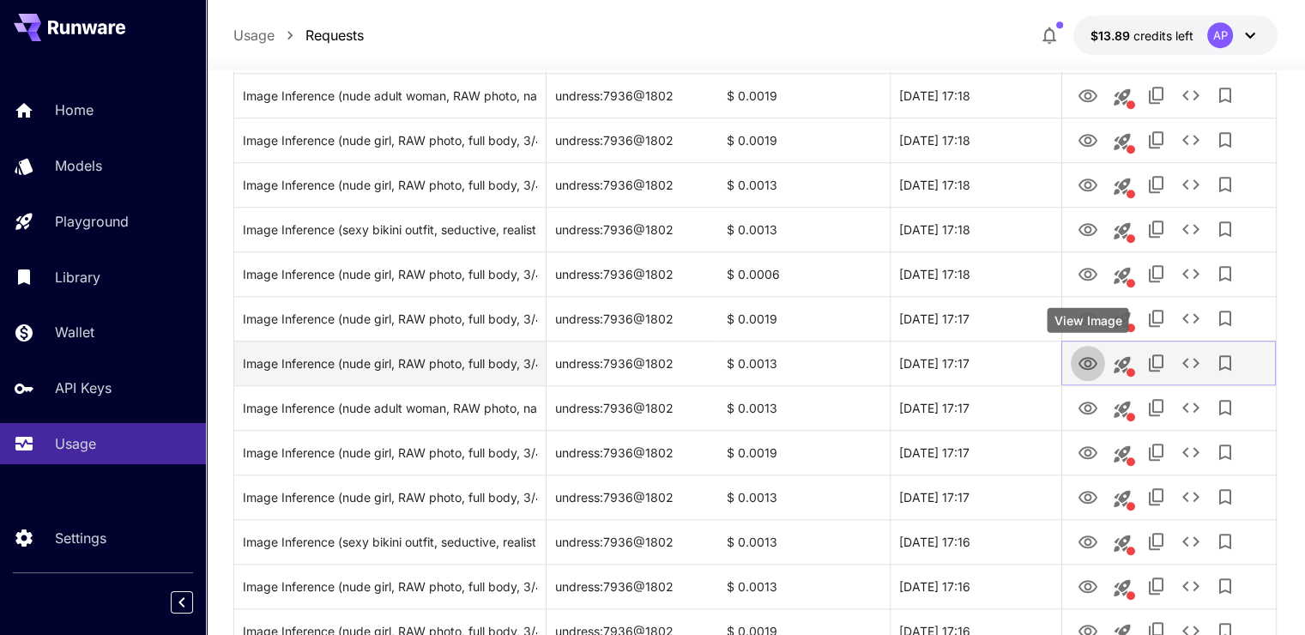
click at [1081, 366] on icon "View Image" at bounding box center [1088, 363] width 19 height 13
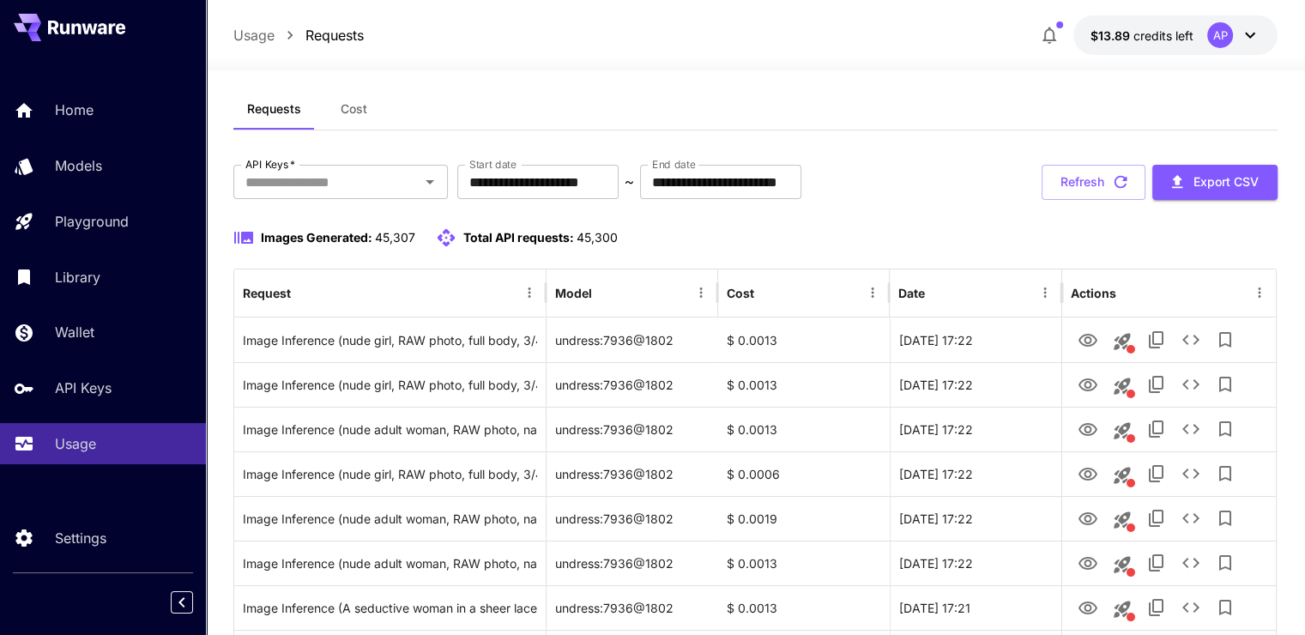
scroll to position [0, 0]
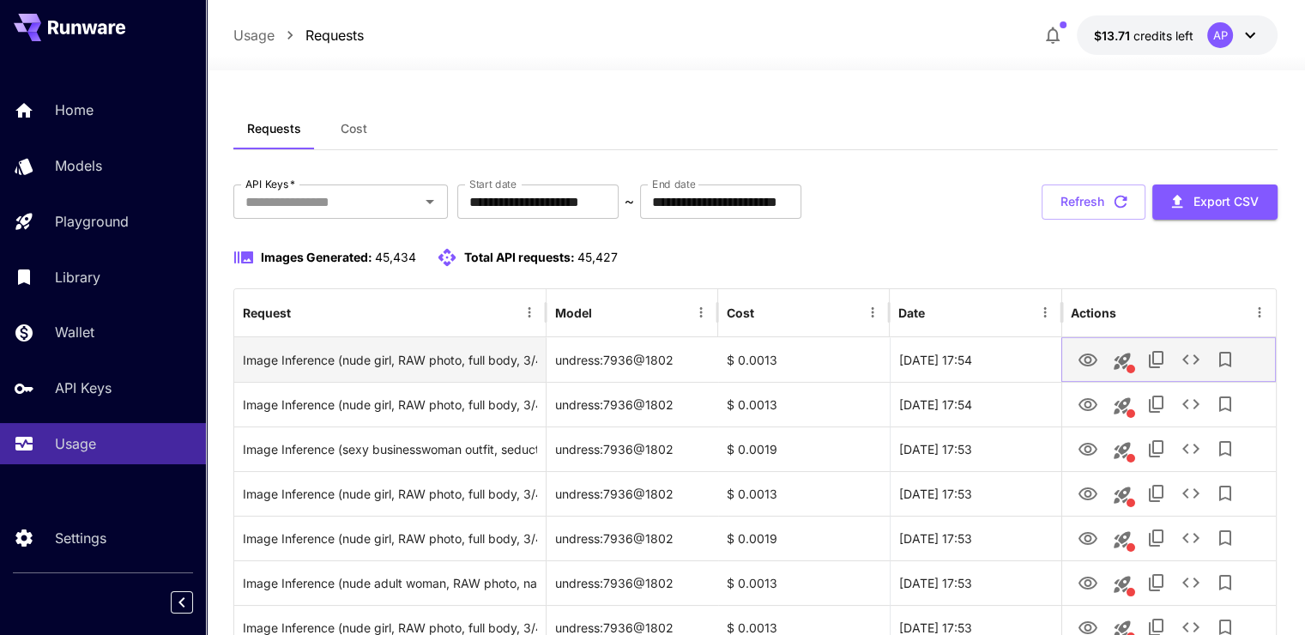
click at [1092, 352] on icon "View Image" at bounding box center [1088, 360] width 21 height 21
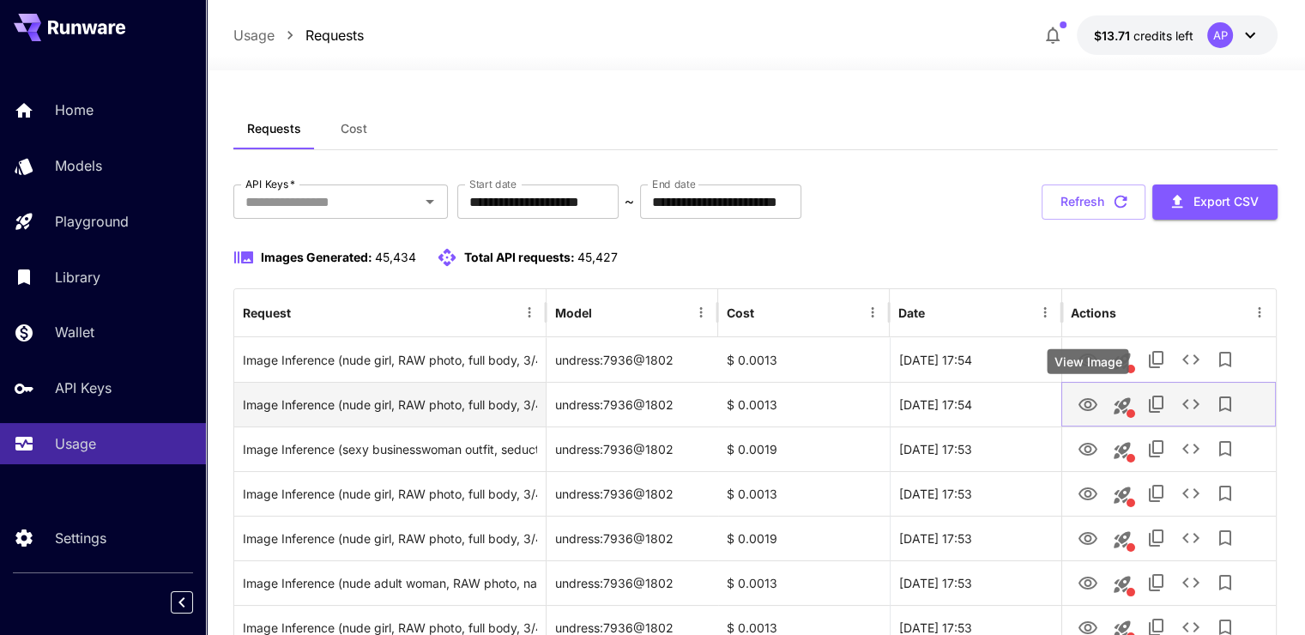
click at [1088, 410] on icon "View Image" at bounding box center [1088, 404] width 19 height 13
